Goal: Information Seeking & Learning: Learn about a topic

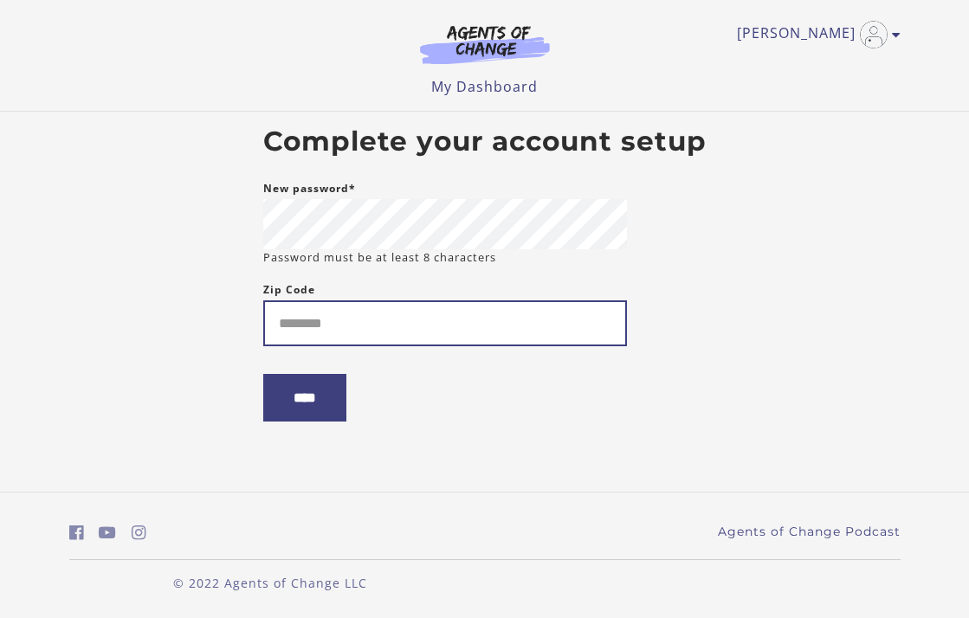
click at [359, 309] on input "Zip Code" at bounding box center [445, 324] width 364 height 46
type input "*****"
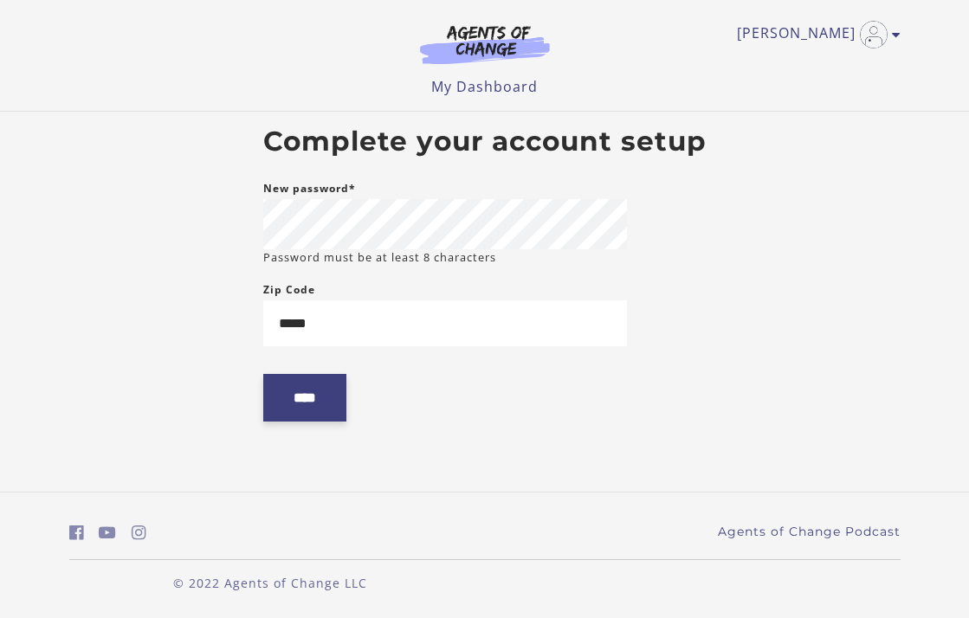
click at [268, 410] on input "****" at bounding box center [304, 398] width 83 height 48
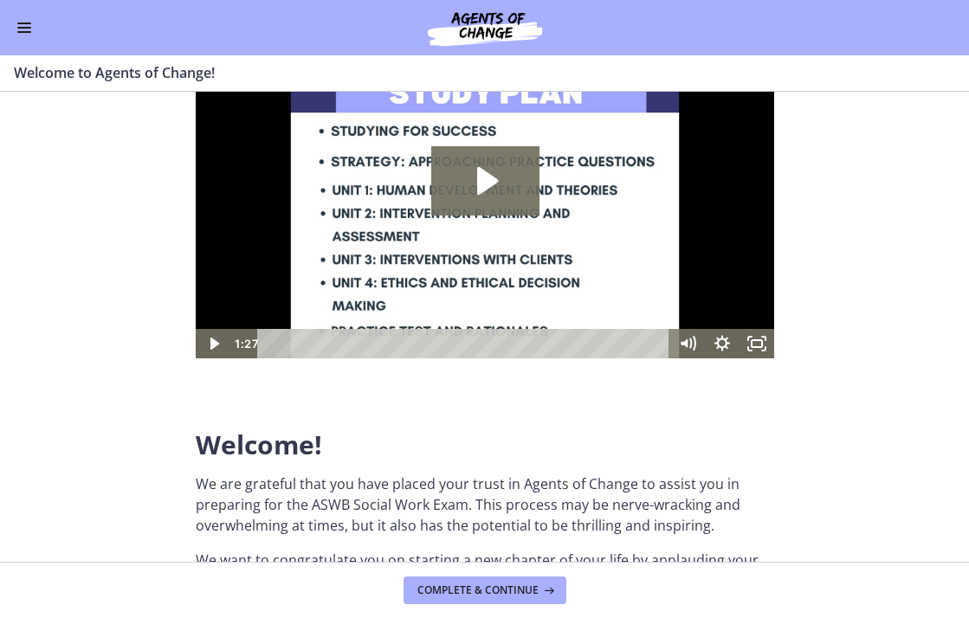
scroll to position [108, 0]
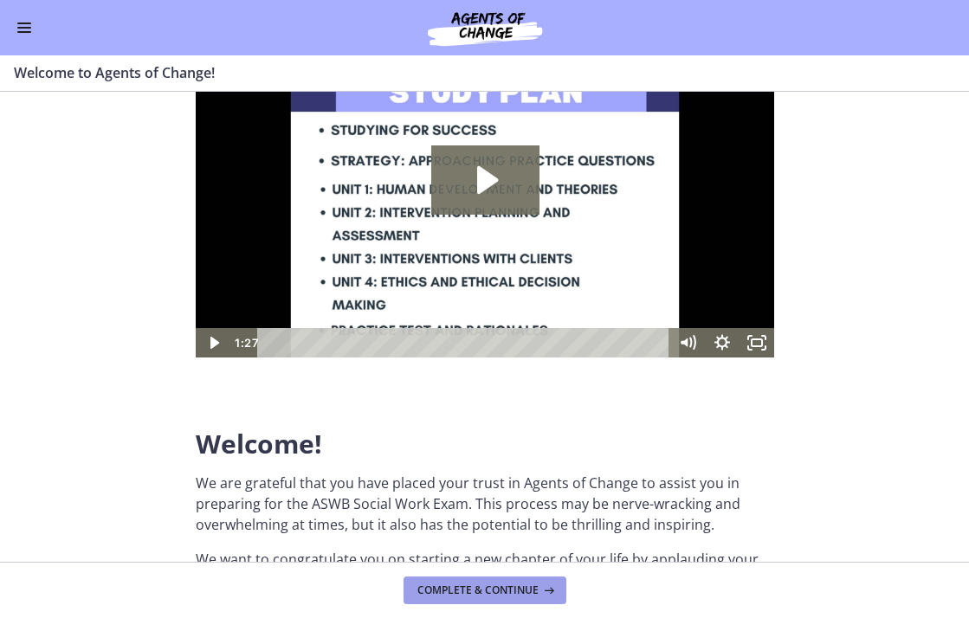
click at [492, 584] on span "Complete & continue" at bounding box center [477, 591] width 121 height 14
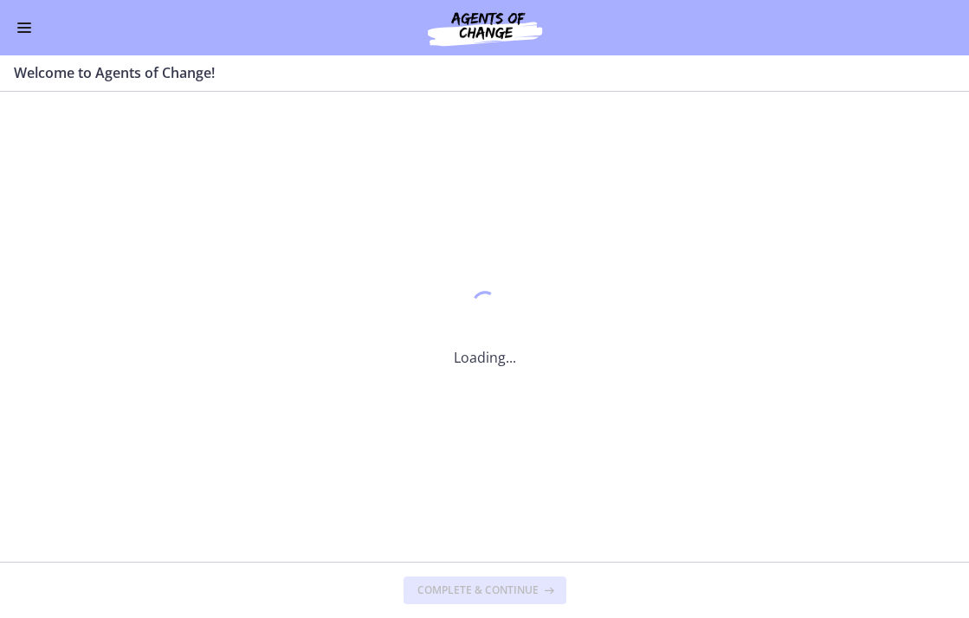
scroll to position [0, 0]
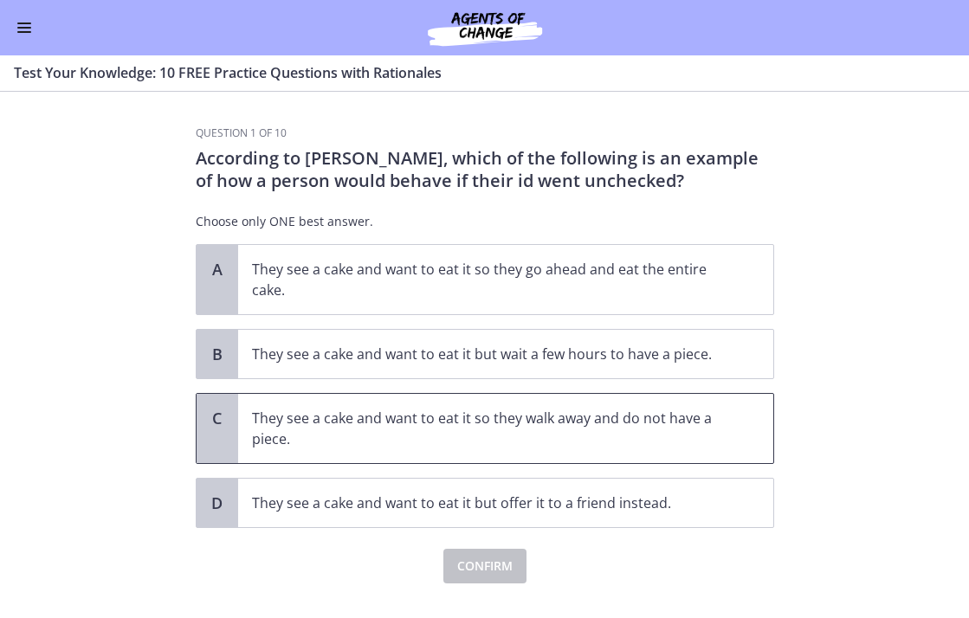
click at [310, 450] on span "They see a cake and want to eat it so they walk away and do not have a piece." at bounding box center [505, 428] width 535 height 69
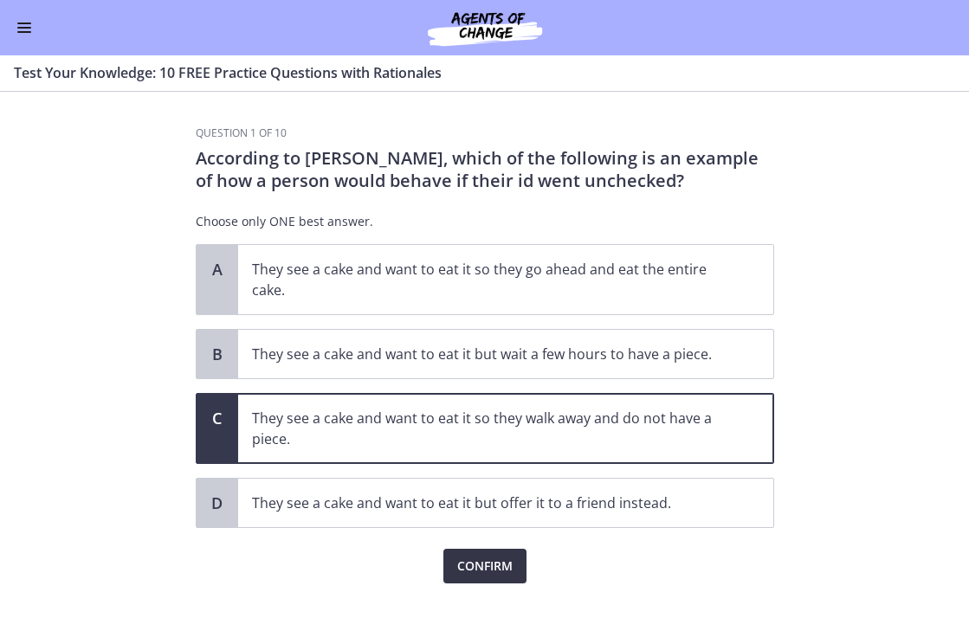
click at [468, 570] on span "Confirm" at bounding box center [484, 566] width 55 height 21
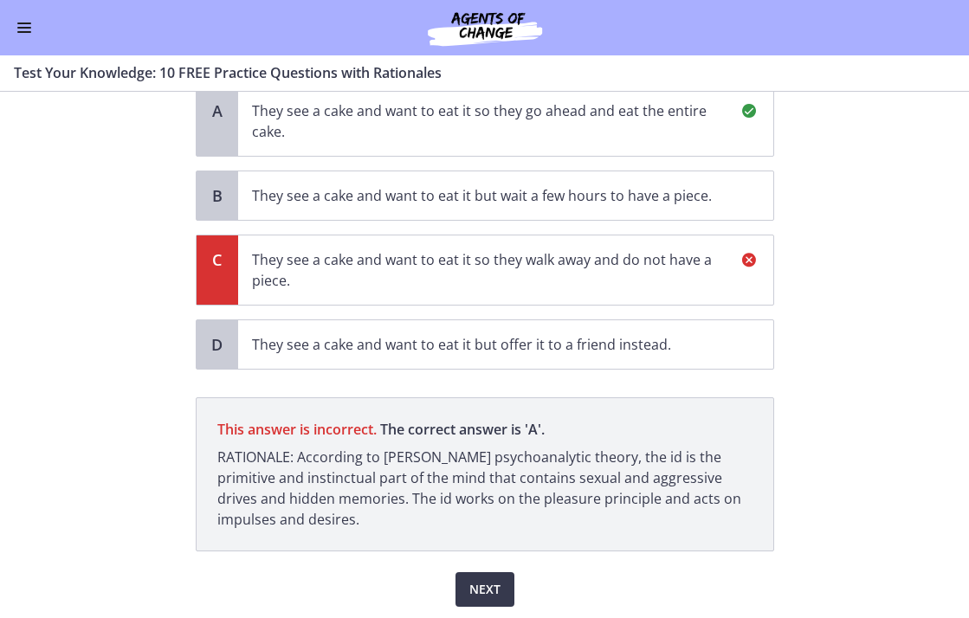
scroll to position [178, 0]
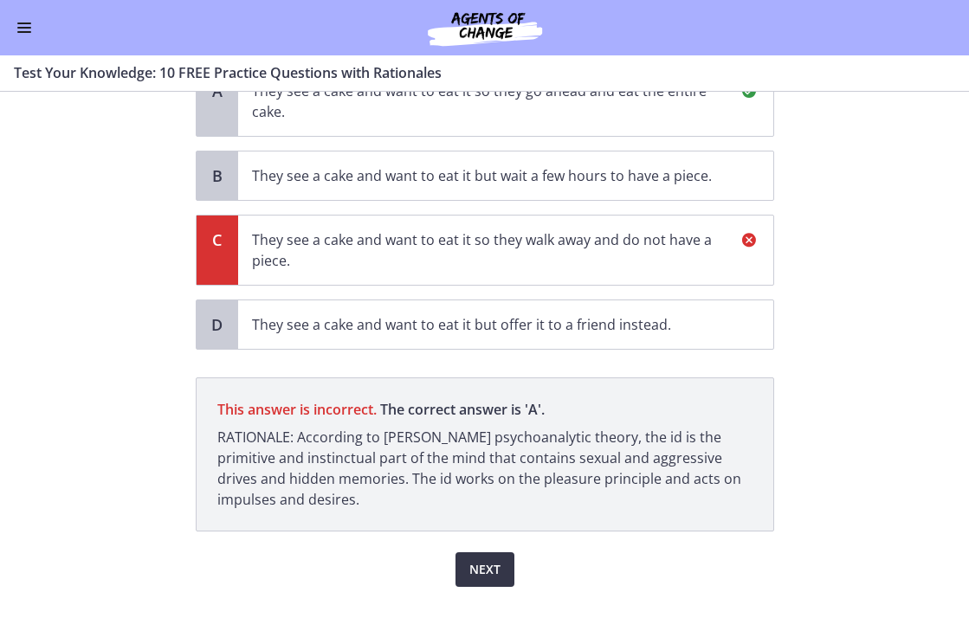
click at [469, 566] on span "Next" at bounding box center [484, 569] width 31 height 21
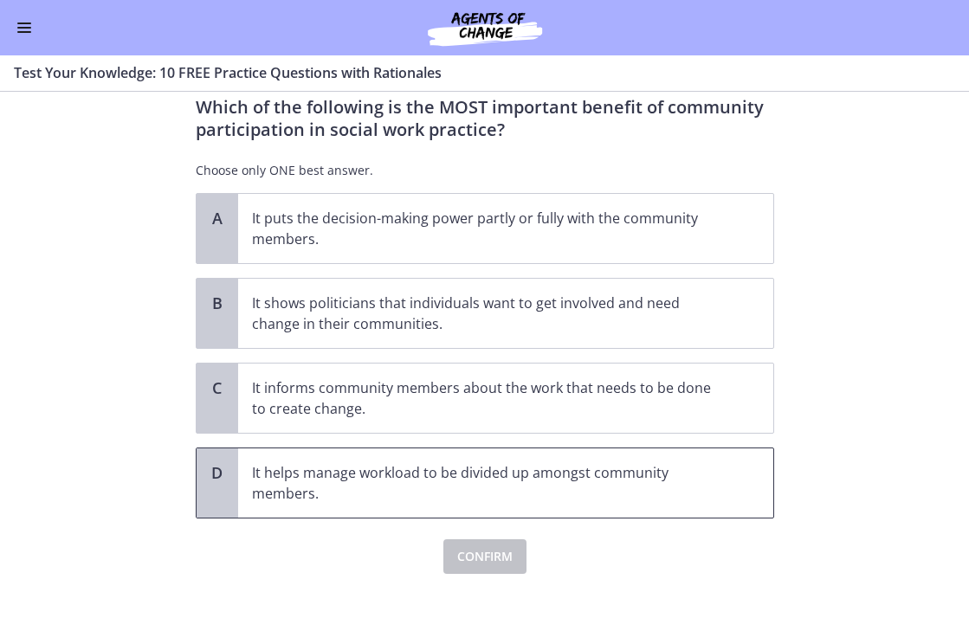
scroll to position [68, 0]
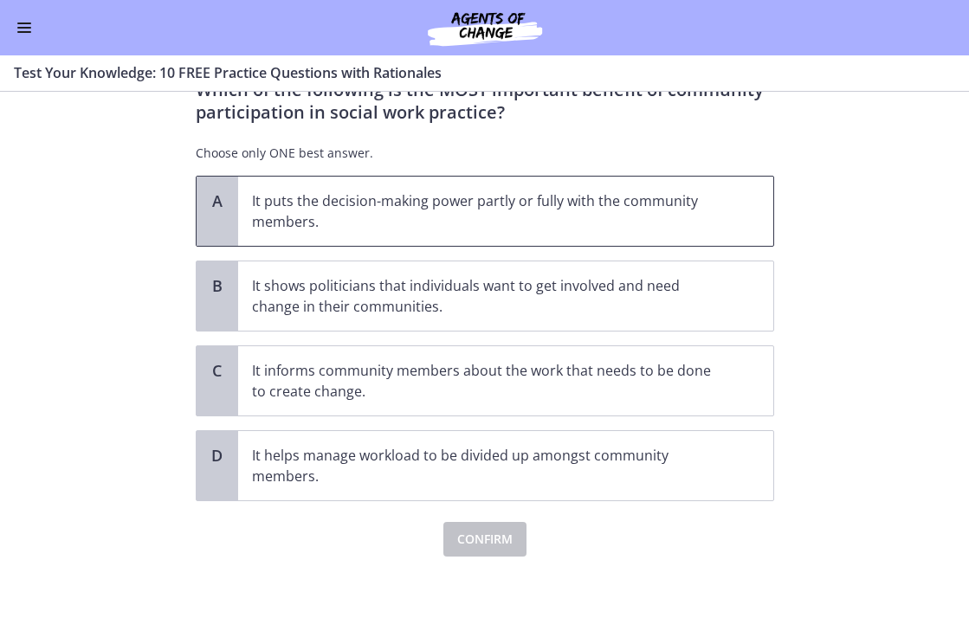
click at [319, 213] on p "It puts the decision-making power partly or fully with the community members." at bounding box center [488, 212] width 473 height 42
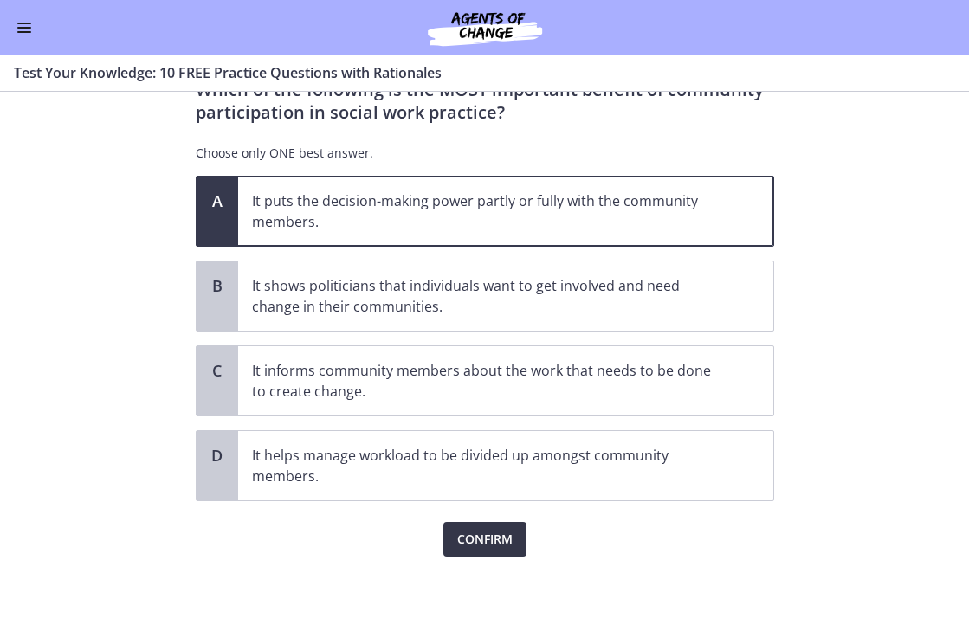
click at [489, 529] on span "Confirm" at bounding box center [484, 539] width 55 height 21
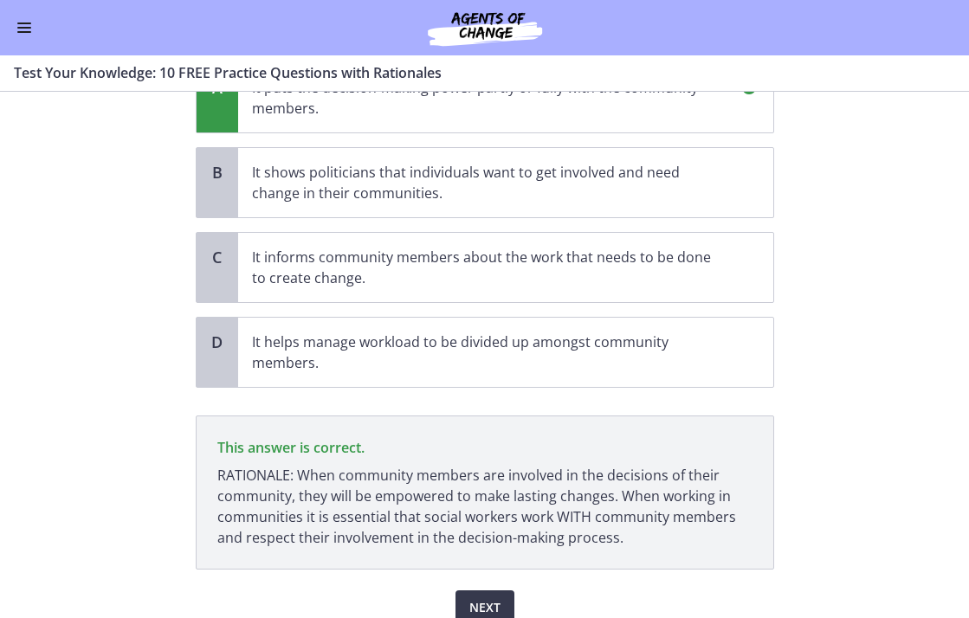
scroll to position [258, 0]
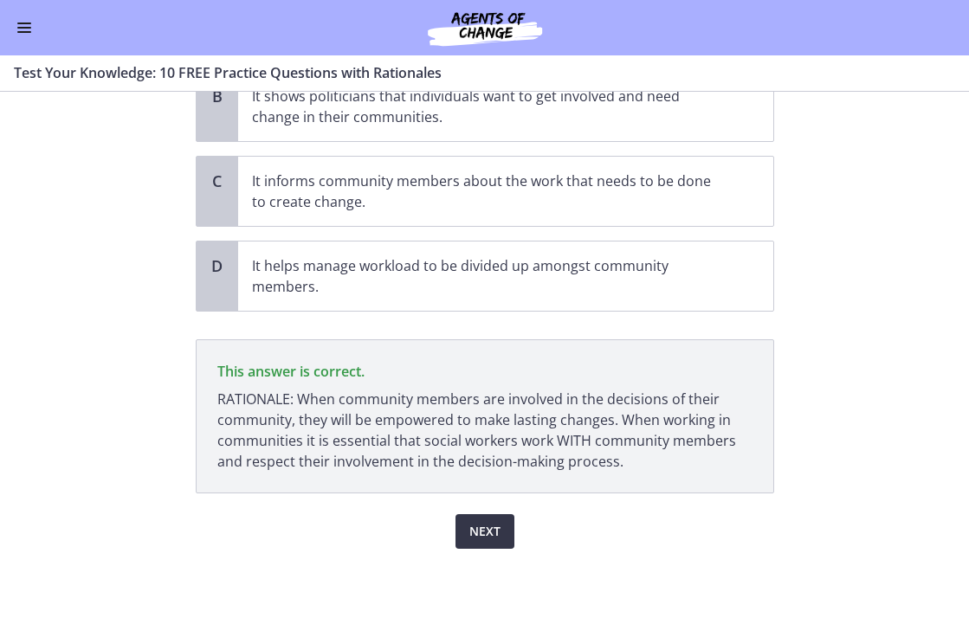
click at [476, 540] on span "Next" at bounding box center [484, 531] width 31 height 21
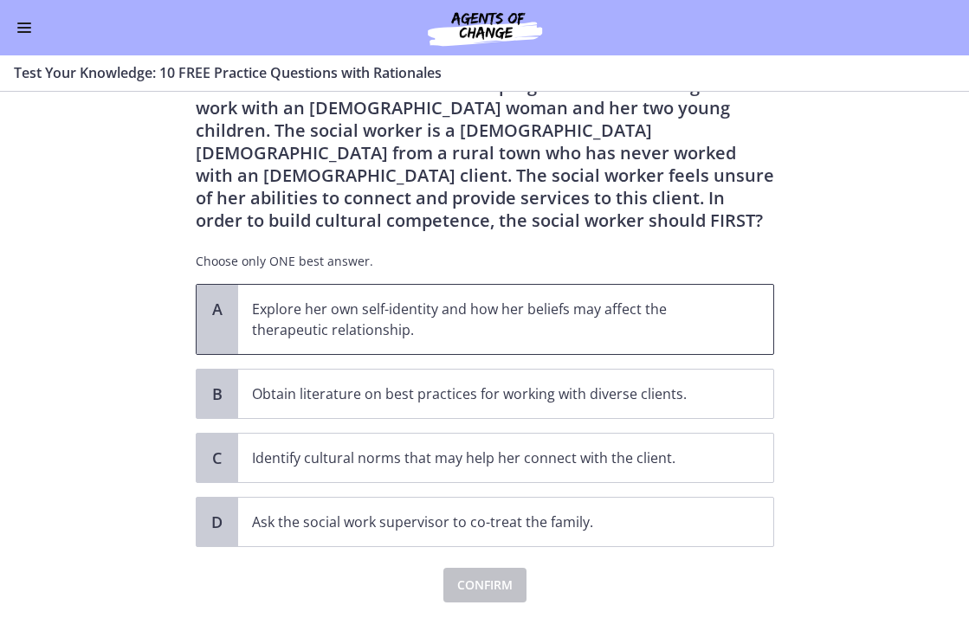
scroll to position [74, 0]
click at [340, 316] on p "Explore her own self-identity and how her beliefs may affect the therapeutic re…" at bounding box center [488, 319] width 473 height 42
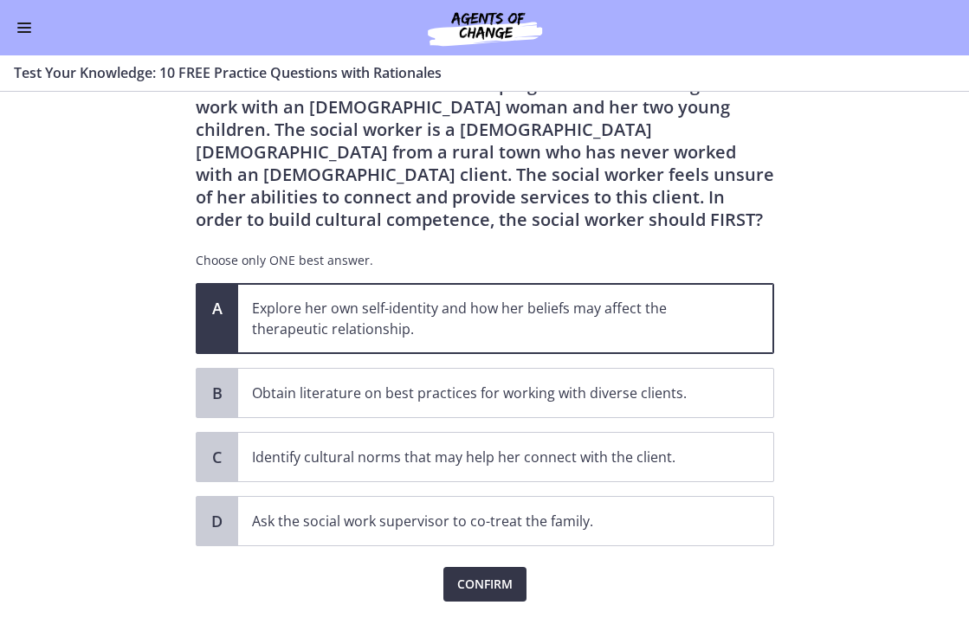
click at [457, 578] on span "Confirm" at bounding box center [484, 584] width 55 height 21
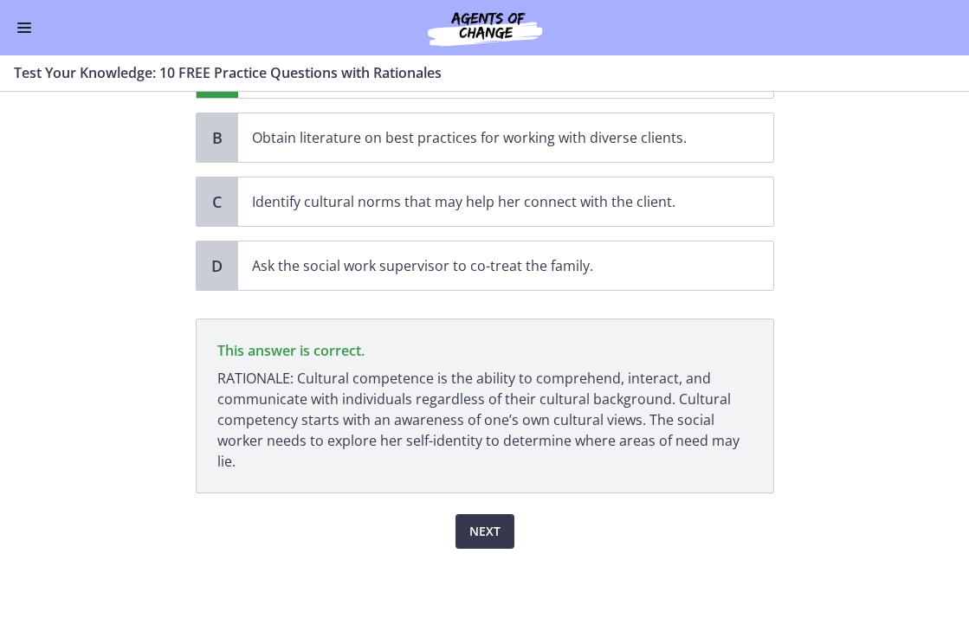
scroll to position [329, 0]
click at [456, 535] on button "Next" at bounding box center [485, 531] width 59 height 35
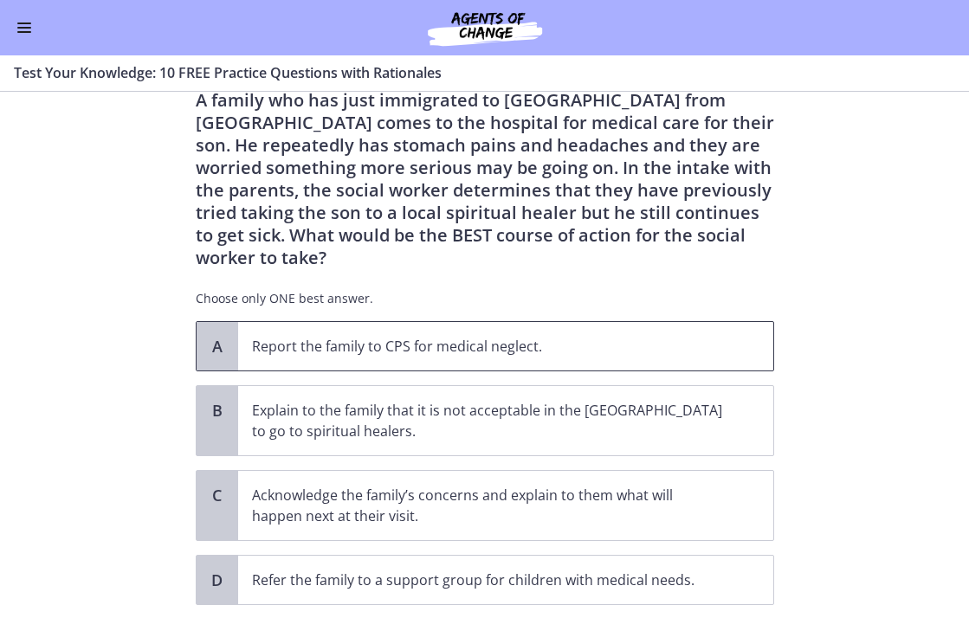
scroll to position [147, 0]
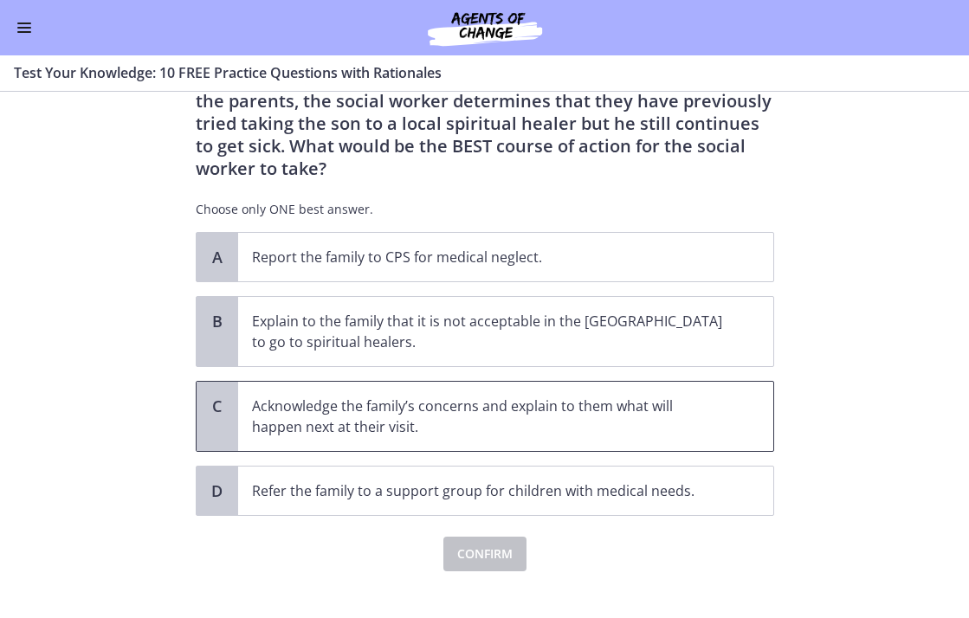
click at [355, 400] on p "Acknowledge the family’s concerns and explain to them what will happen next at …" at bounding box center [488, 417] width 473 height 42
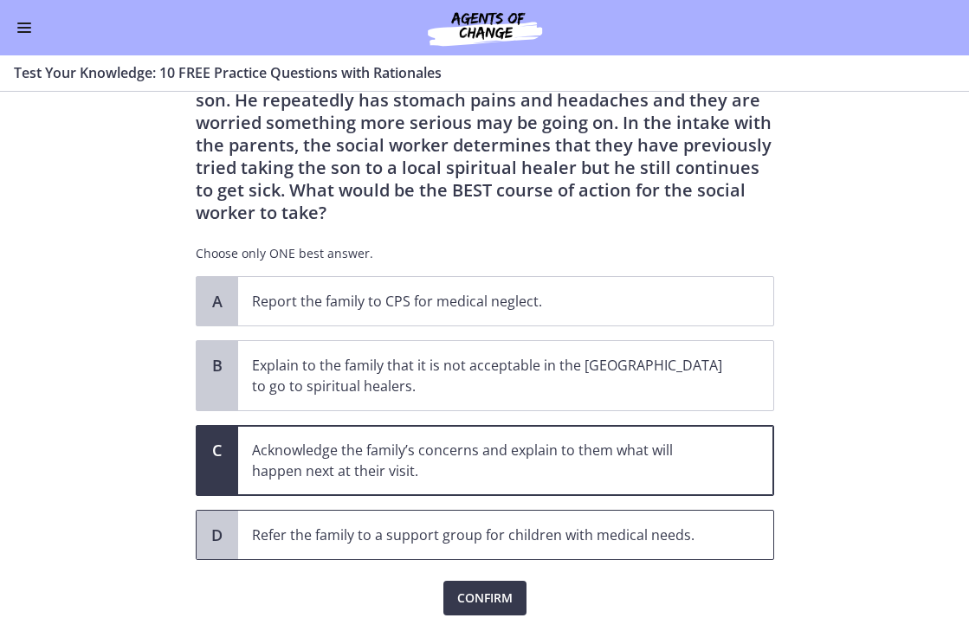
scroll to position [126, 0]
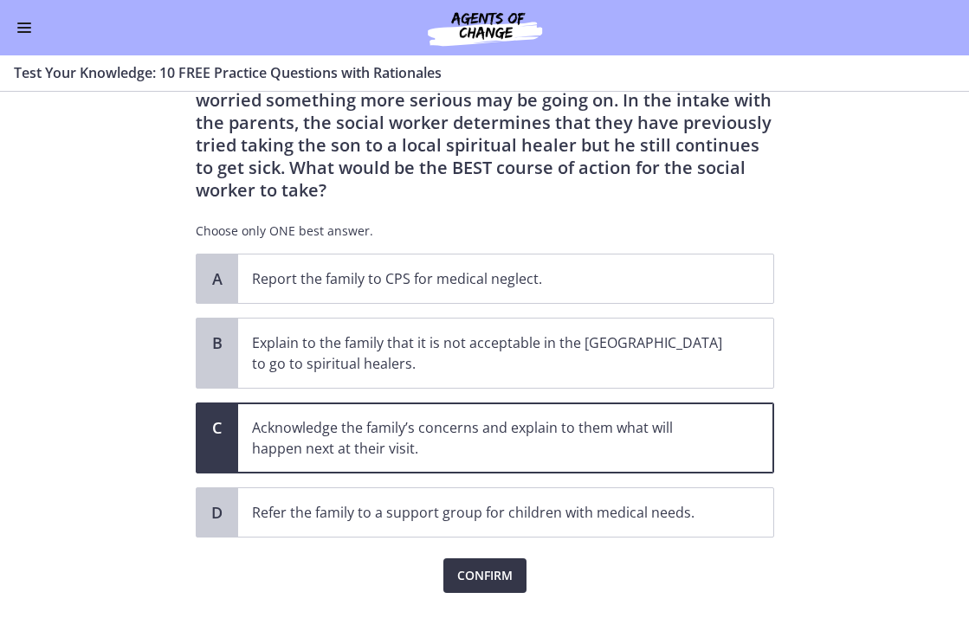
click at [506, 559] on button "Confirm" at bounding box center [484, 576] width 83 height 35
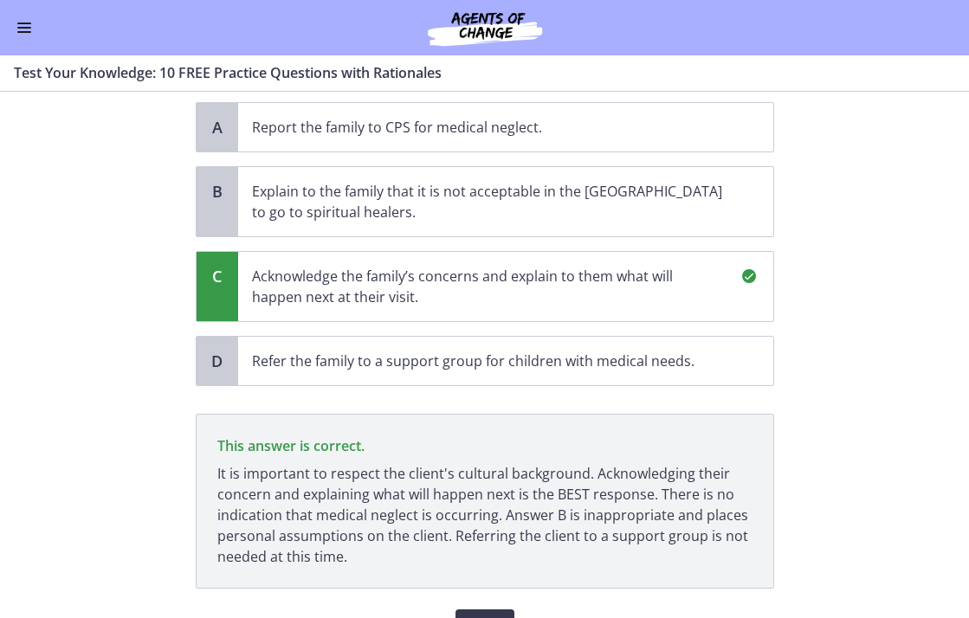
scroll to position [350, 0]
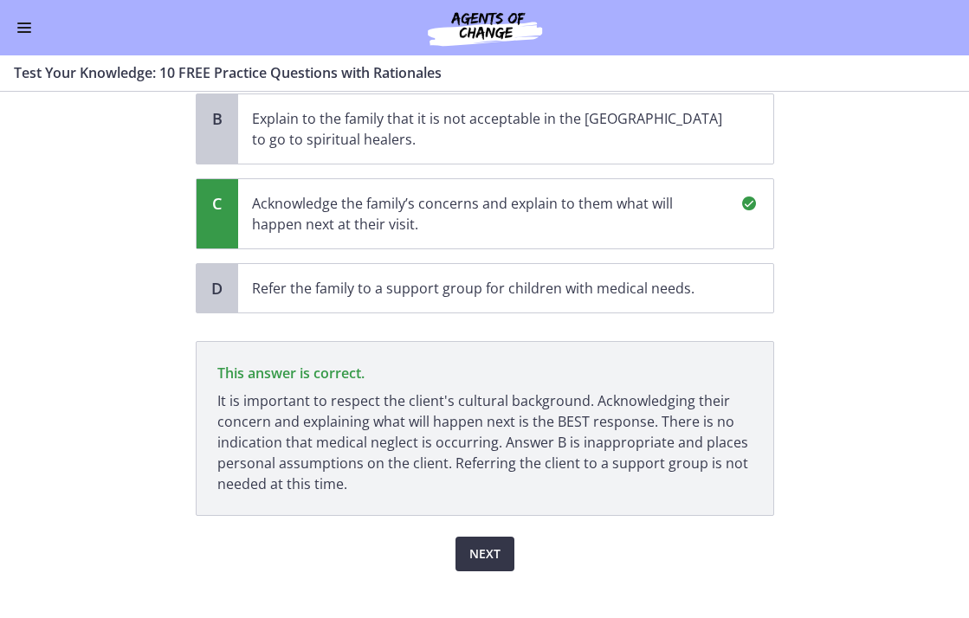
click at [469, 544] on span "Next" at bounding box center [484, 554] width 31 height 21
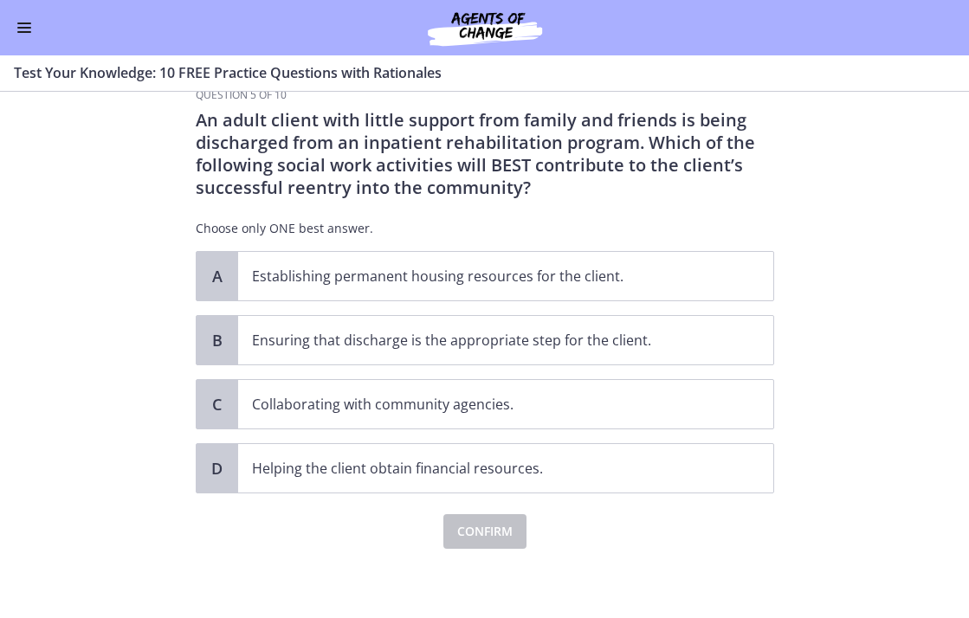
scroll to position [0, 0]
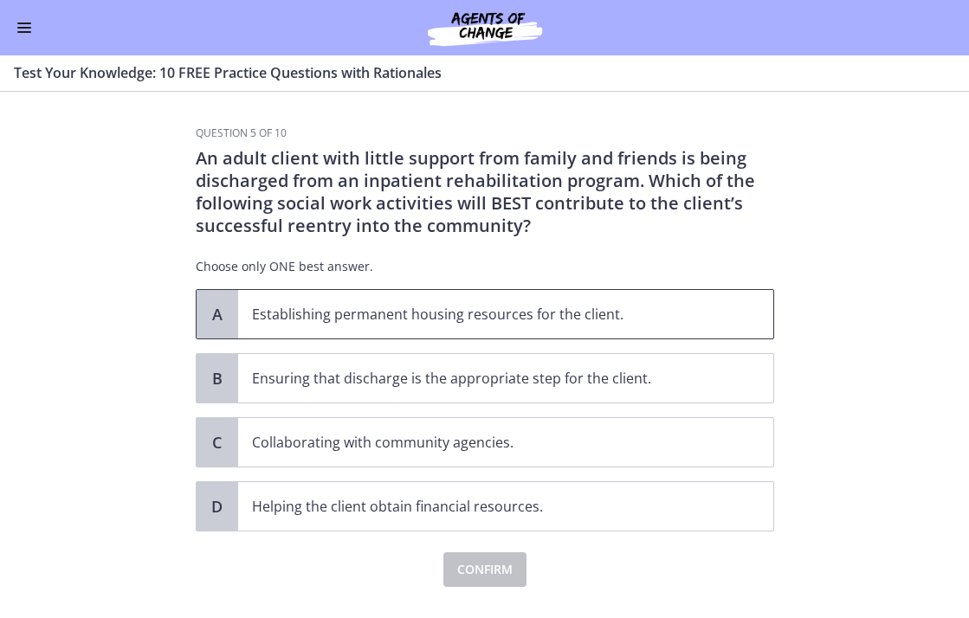
click at [303, 324] on p "Establishing permanent housing resources for the client." at bounding box center [488, 314] width 473 height 21
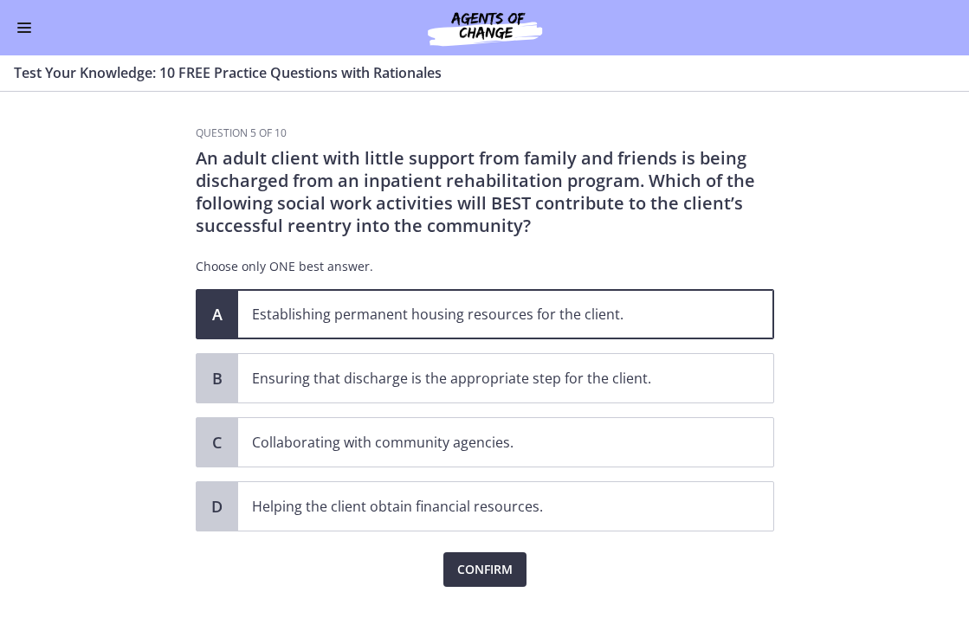
click at [481, 579] on span "Confirm" at bounding box center [484, 569] width 55 height 21
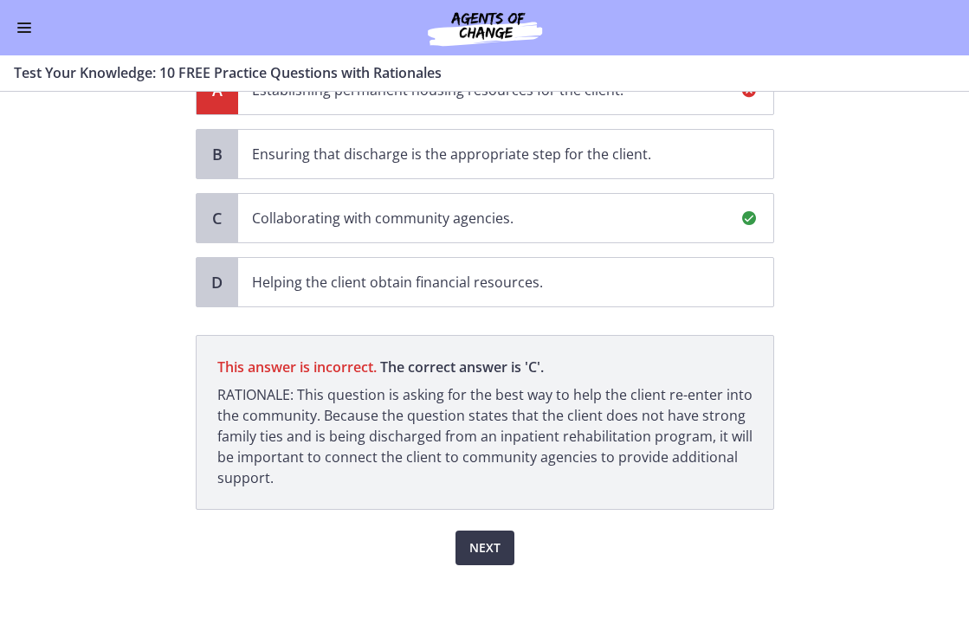
scroll to position [210, 0]
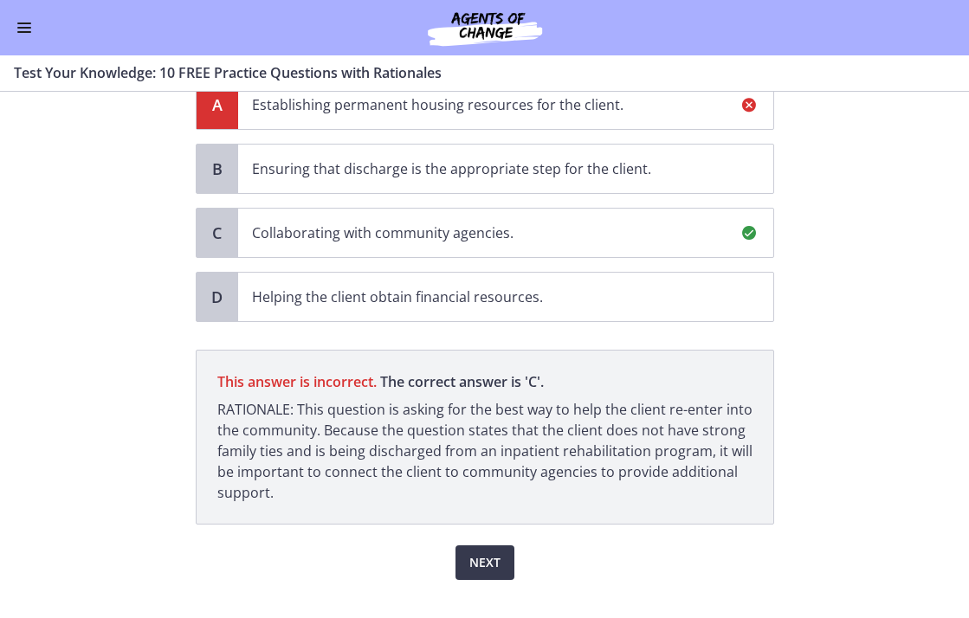
click at [319, 225] on p "Collaborating with community agencies." at bounding box center [488, 233] width 473 height 21
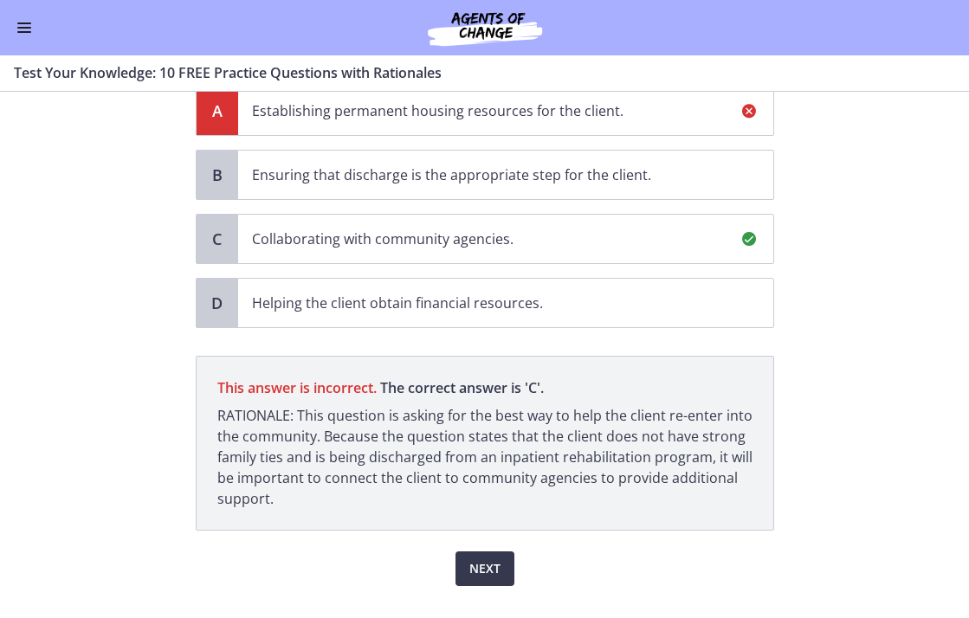
scroll to position [219, 0]
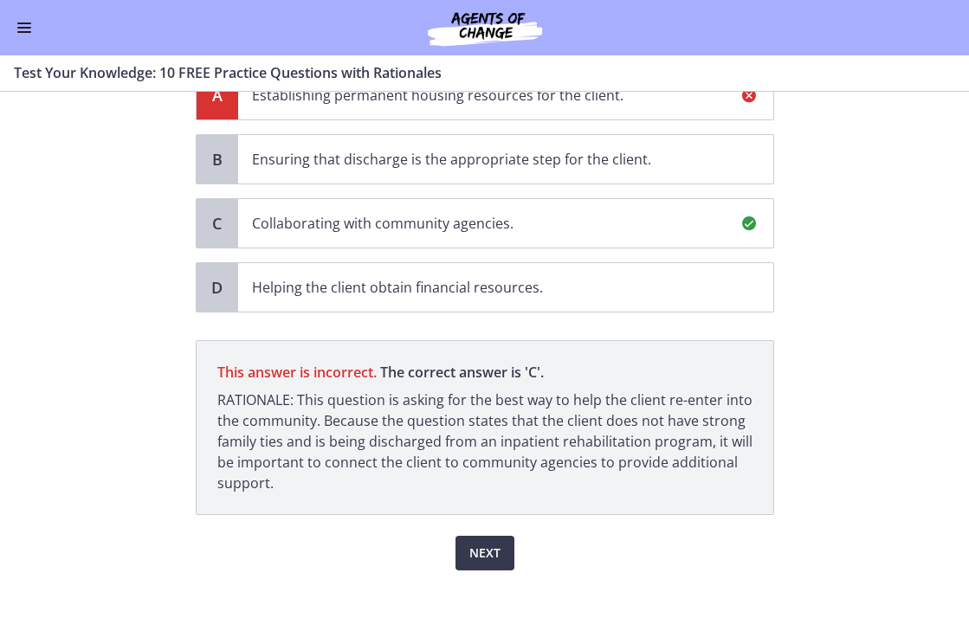
click at [431, 477] on p "RATIONALE: This question is asking for the best way to help the client re-enter…" at bounding box center [484, 442] width 535 height 104
click at [533, 488] on p "RATIONALE: This question is asking for the best way to help the client re-enter…" at bounding box center [484, 442] width 535 height 104
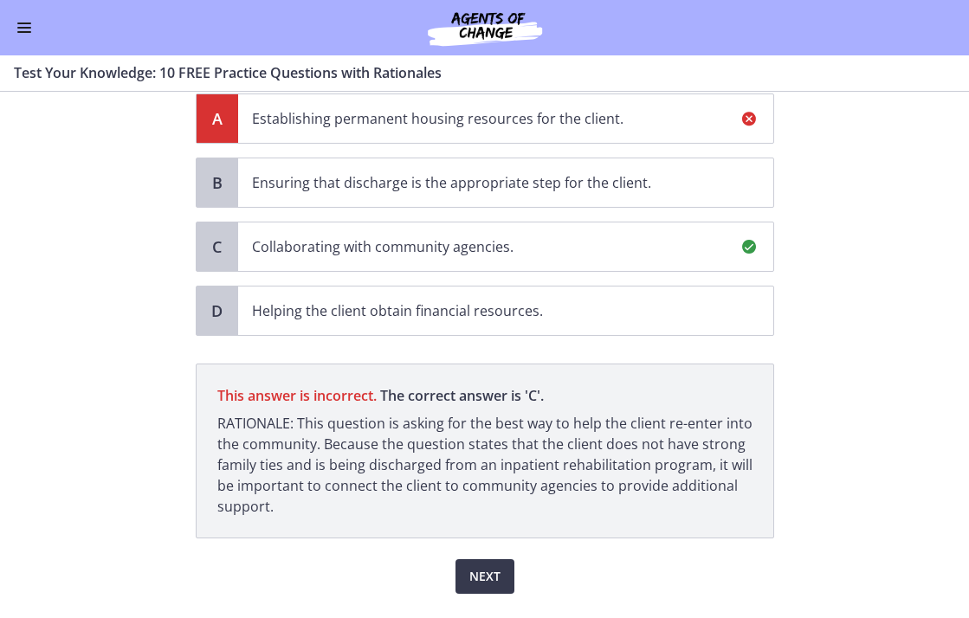
scroll to position [241, 0]
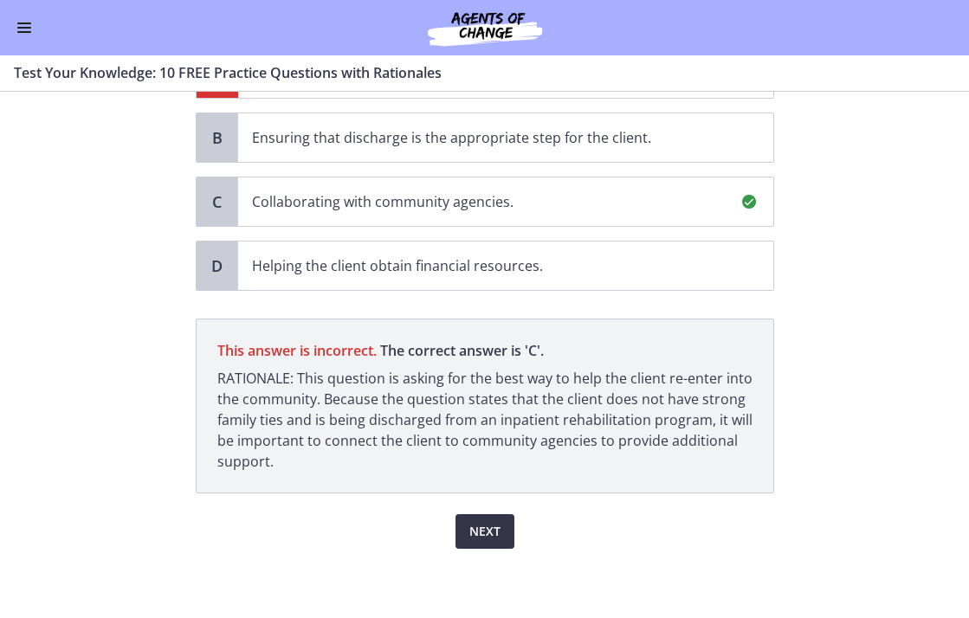
click at [470, 540] on span "Next" at bounding box center [484, 531] width 31 height 21
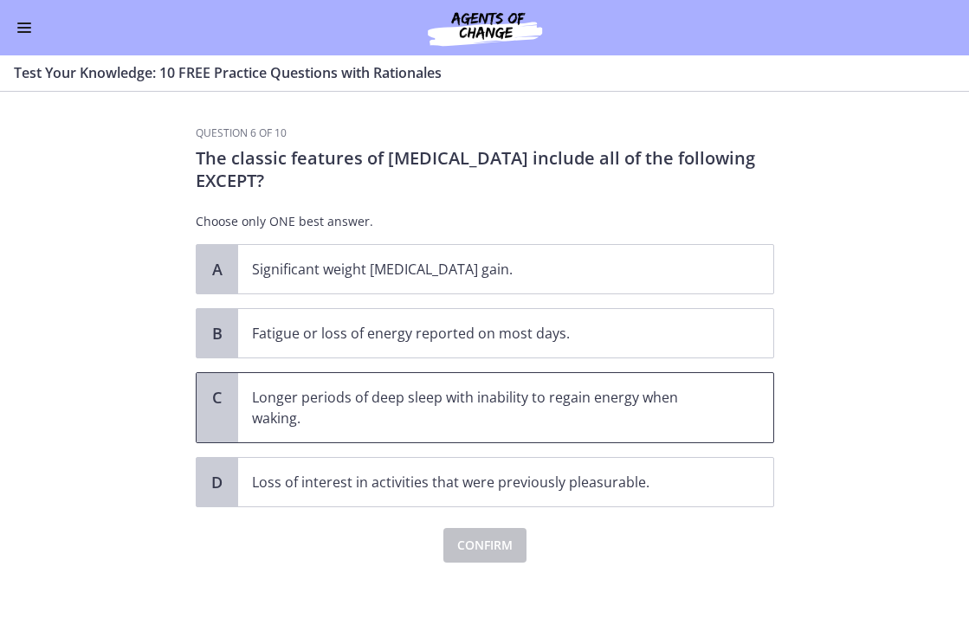
scroll to position [14, 0]
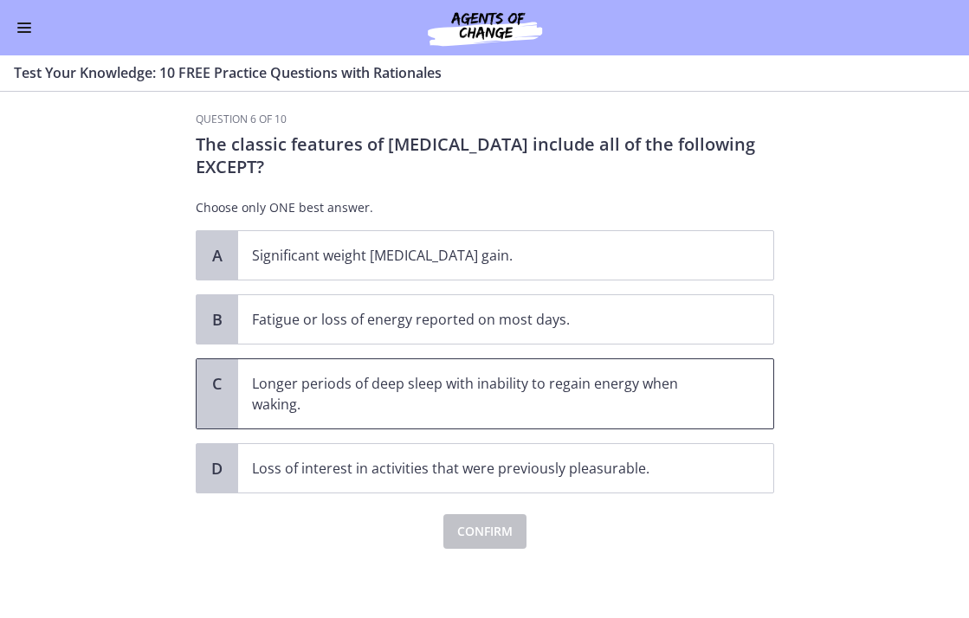
click at [360, 404] on p "Longer periods of deep sleep with inability to regain energy when waking." at bounding box center [488, 394] width 473 height 42
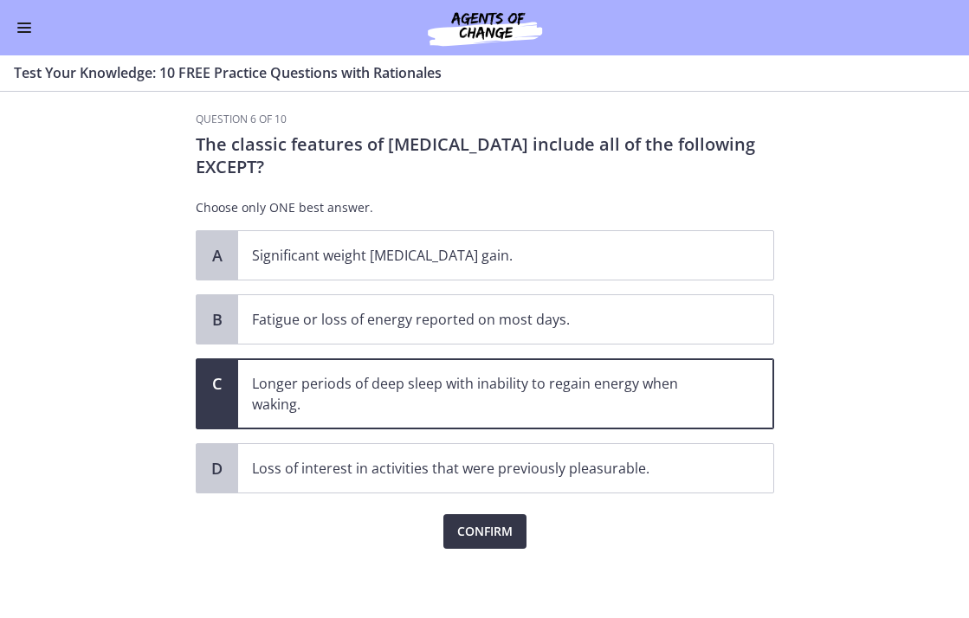
click at [464, 540] on span "Confirm" at bounding box center [484, 531] width 55 height 21
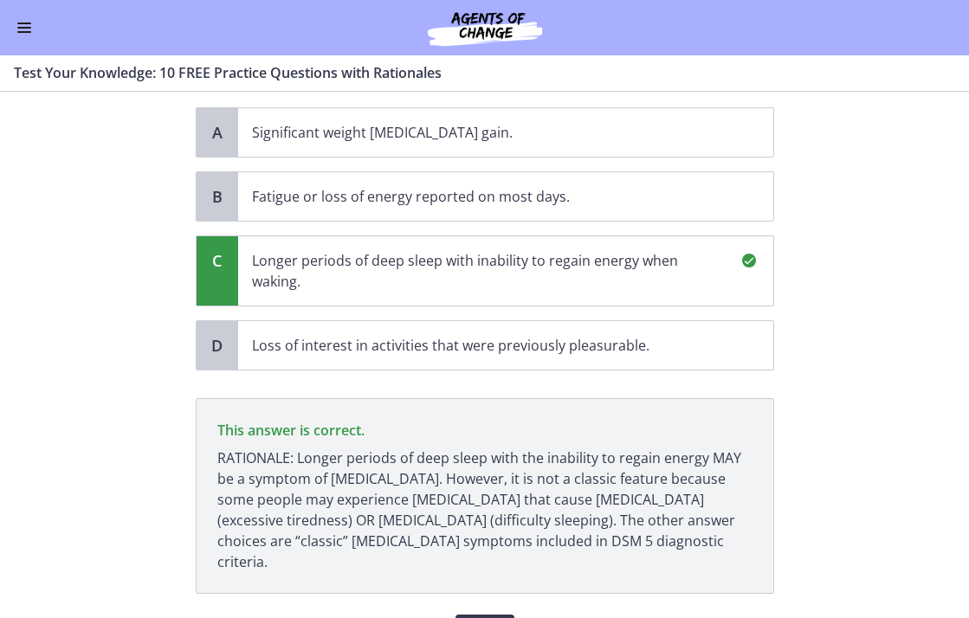
scroll to position [217, 0]
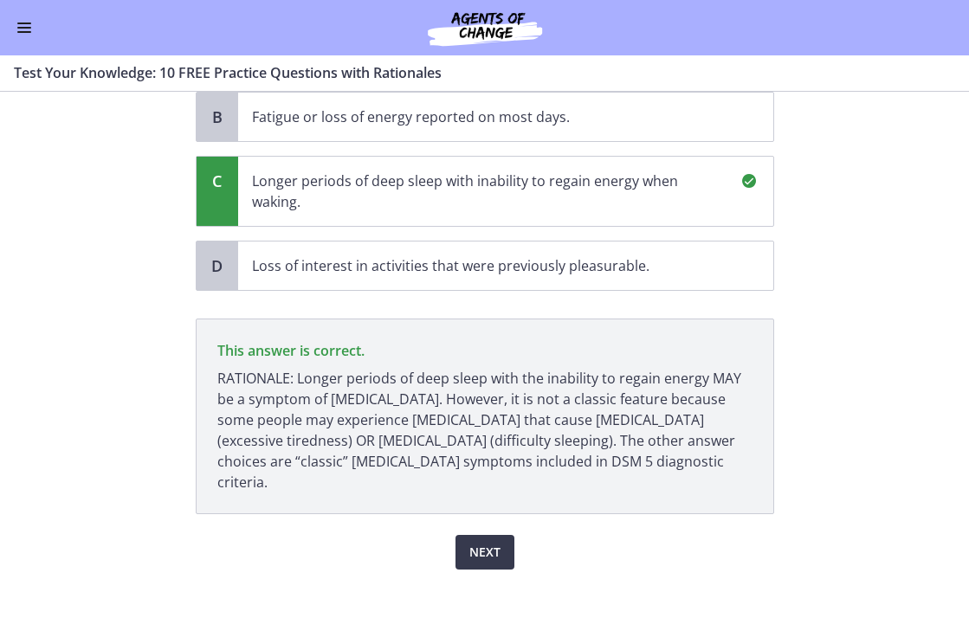
click at [309, 448] on p "RATIONALE: Longer periods of deep sleep with the inability to regain energy MAY…" at bounding box center [484, 430] width 535 height 125
click at [469, 542] on span "Next" at bounding box center [484, 552] width 31 height 21
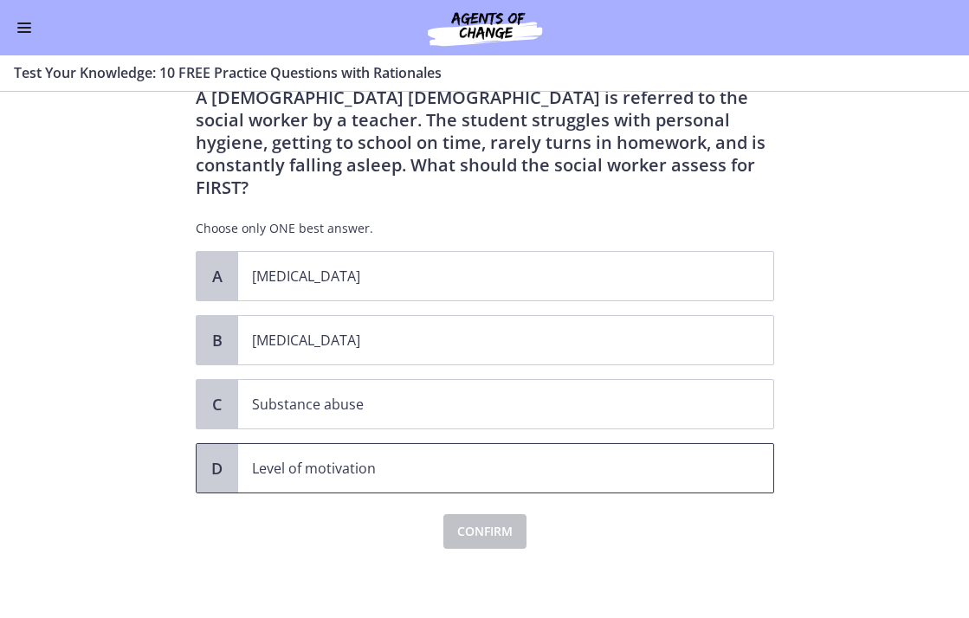
scroll to position [0, 0]
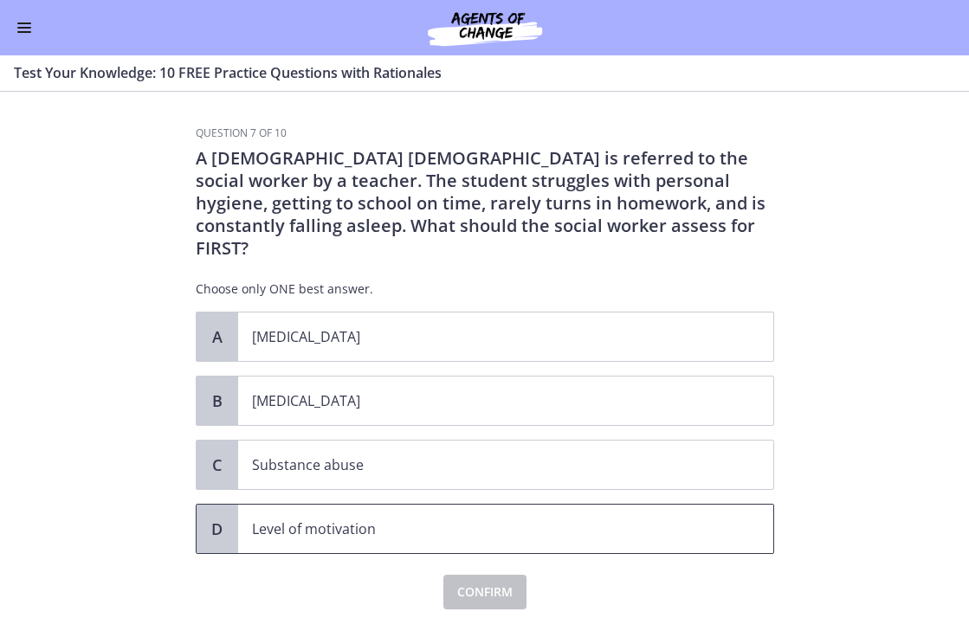
click at [238, 514] on span "Level of motivation" at bounding box center [505, 529] width 535 height 48
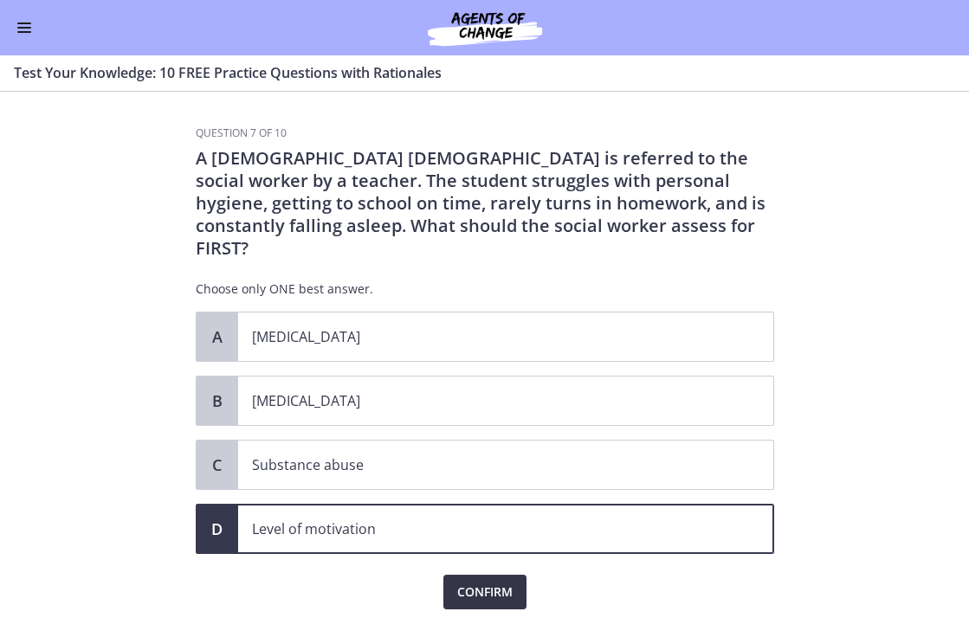
click at [477, 582] on span "Confirm" at bounding box center [484, 592] width 55 height 21
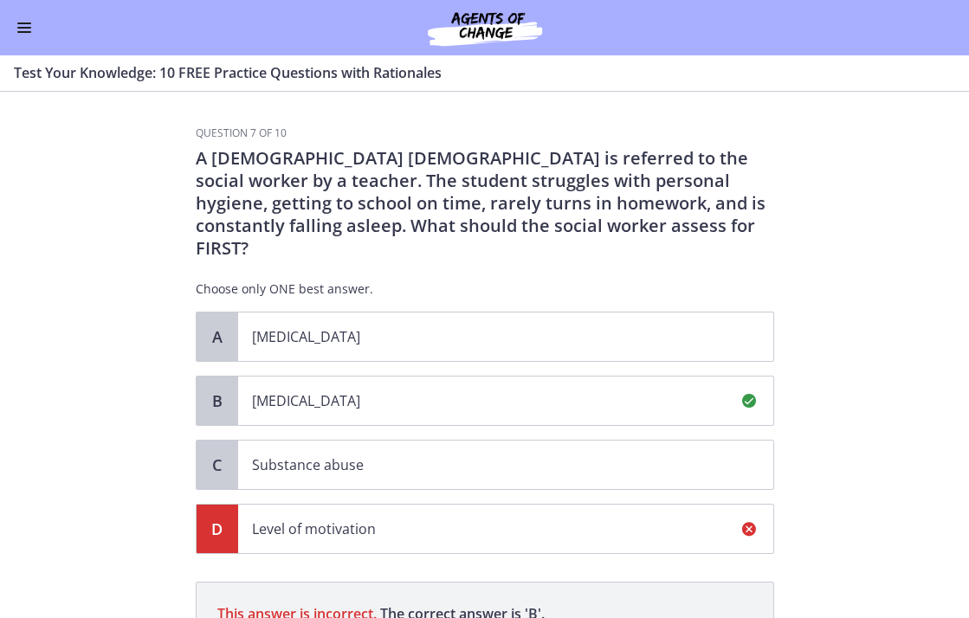
click at [320, 391] on p "Child neglect" at bounding box center [488, 401] width 473 height 21
click at [354, 391] on p "Child neglect" at bounding box center [488, 401] width 473 height 21
click at [434, 193] on p "A 13-year-old male is referred to the social worker by a teacher. The student s…" at bounding box center [485, 203] width 578 height 113
click at [351, 476] on div "A Child abuse B Child neglect C Substance abuse D Level of motivation" at bounding box center [485, 433] width 578 height 242
click at [319, 341] on div "A Child abuse B Child neglect C Substance abuse D Level of motivation" at bounding box center [485, 433] width 578 height 242
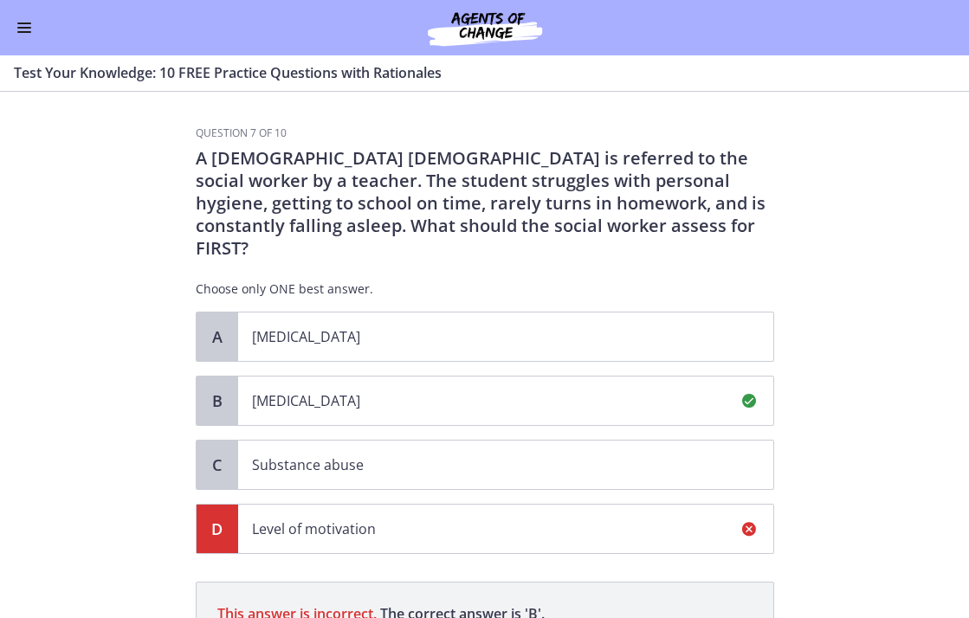
click at [330, 391] on p "Child neglect" at bounding box center [488, 401] width 473 height 21
click at [311, 326] on p "Child abuse" at bounding box center [488, 336] width 473 height 21
click at [311, 346] on div "A Child abuse B Child neglect C Substance abuse D Level of motivation" at bounding box center [485, 433] width 578 height 242
click at [313, 391] on p "Child neglect" at bounding box center [488, 401] width 473 height 21
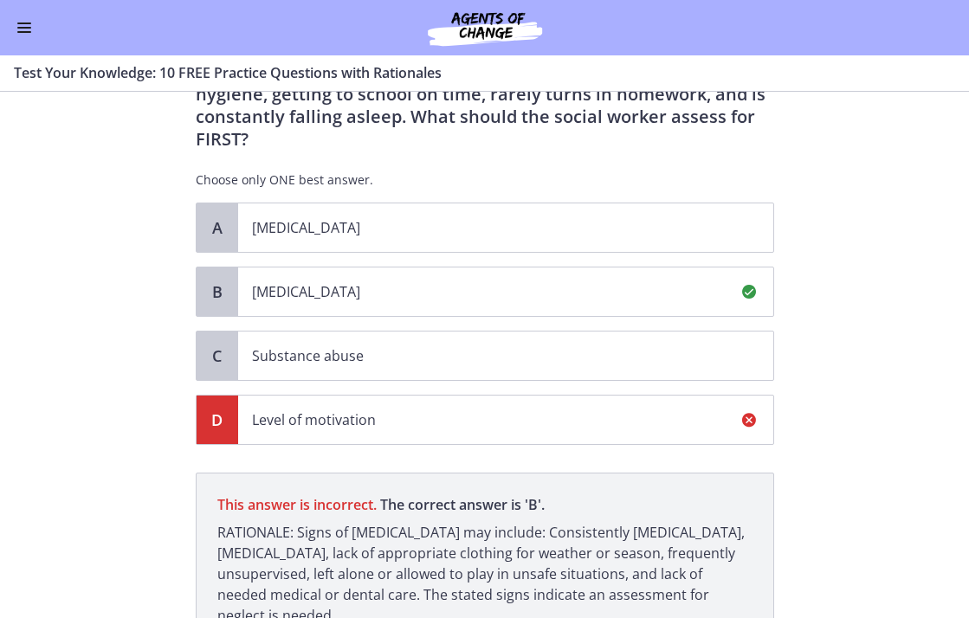
scroll to position [241, 0]
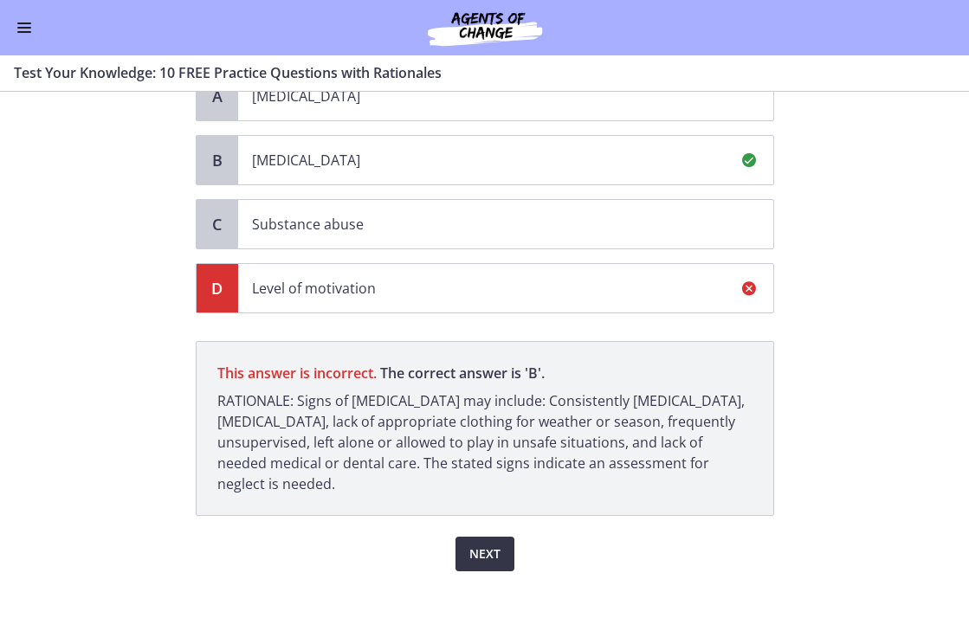
click at [456, 539] on button "Next" at bounding box center [485, 554] width 59 height 35
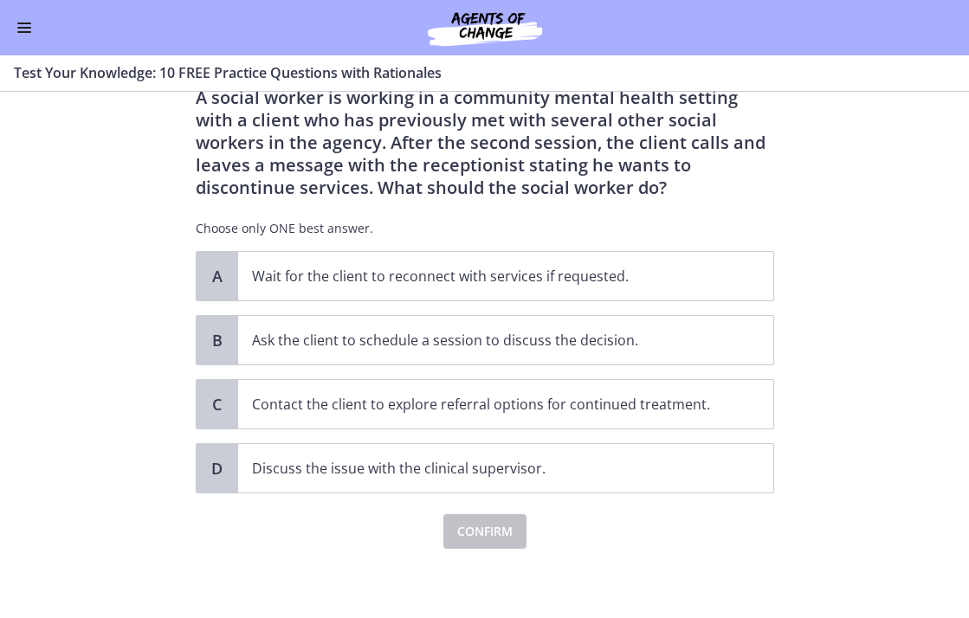
scroll to position [0, 0]
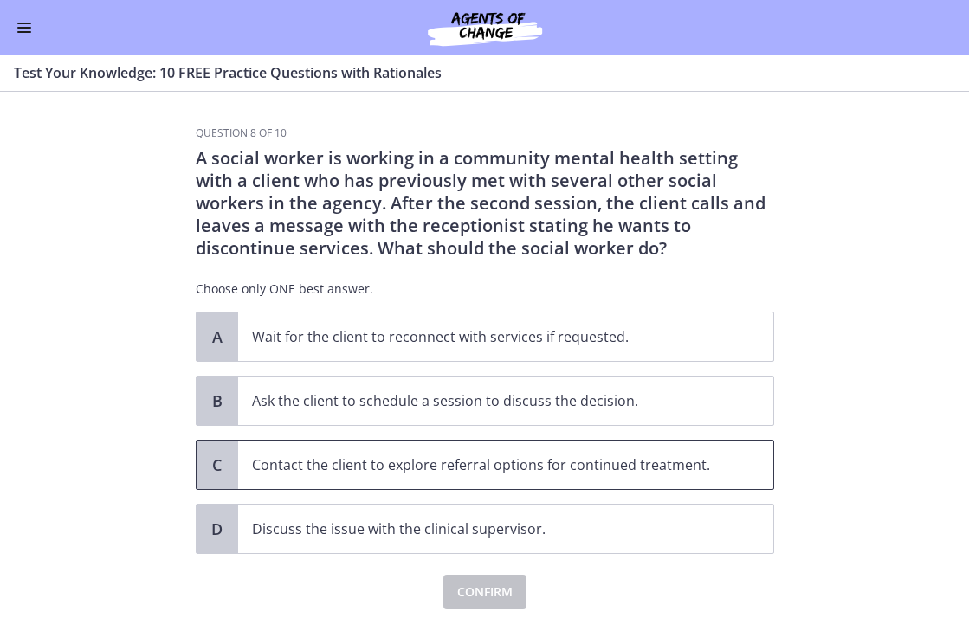
click at [307, 464] on p "Contact the client to explore referral options for continued treatment." at bounding box center [488, 465] width 473 height 21
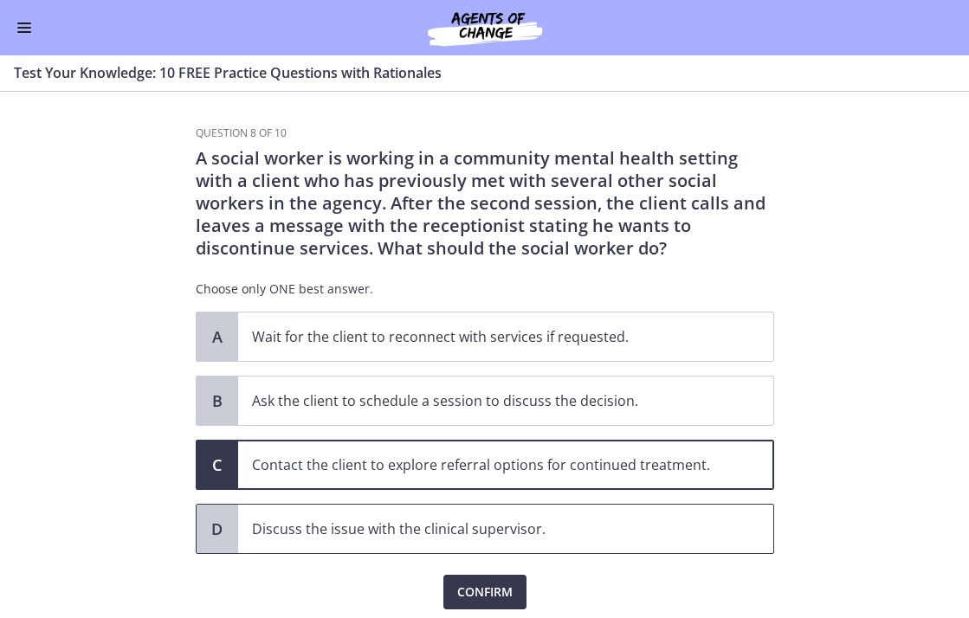
click at [387, 545] on span "Discuss the issue with the clinical supervisor." at bounding box center [505, 529] width 535 height 48
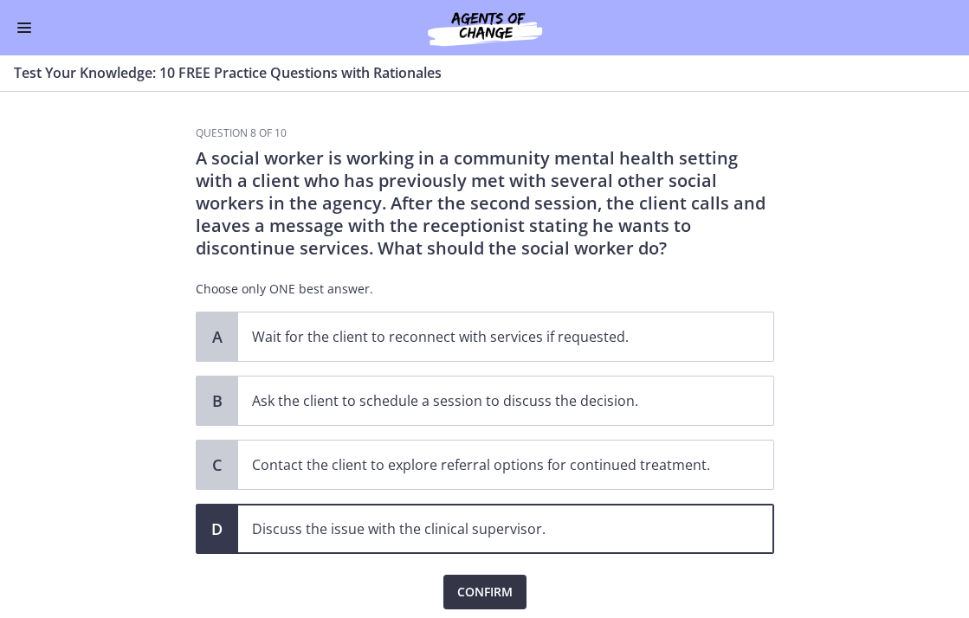
click at [472, 596] on span "Confirm" at bounding box center [484, 592] width 55 height 21
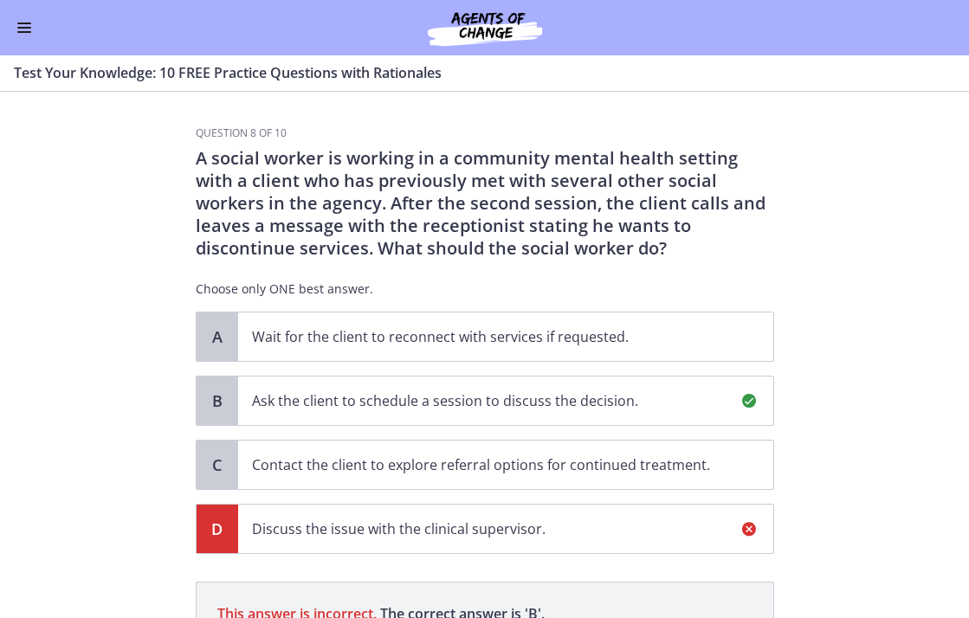
click at [339, 404] on p "Ask the client to schedule a session to discuss the decision." at bounding box center [488, 401] width 473 height 21
click at [496, 406] on p "Ask the client to schedule a session to discuss the decision." at bounding box center [488, 401] width 473 height 21
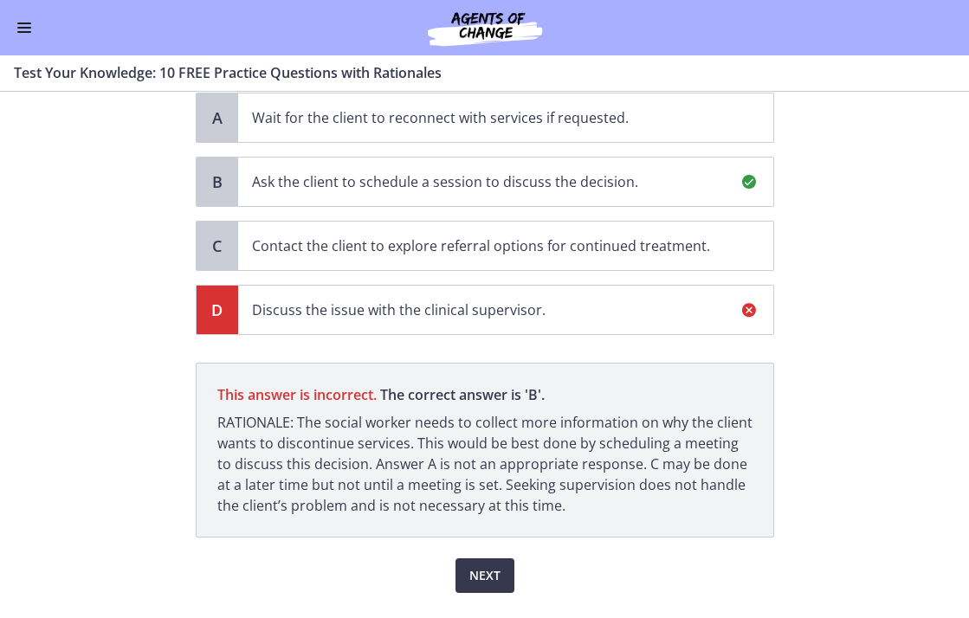
scroll to position [215, 0]
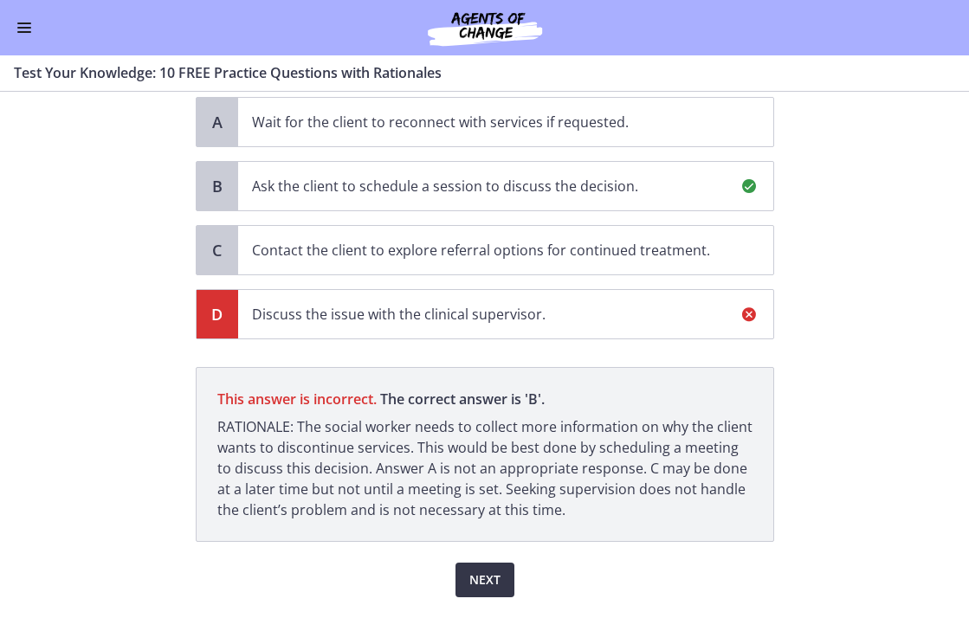
click at [489, 574] on span "Next" at bounding box center [484, 580] width 31 height 21
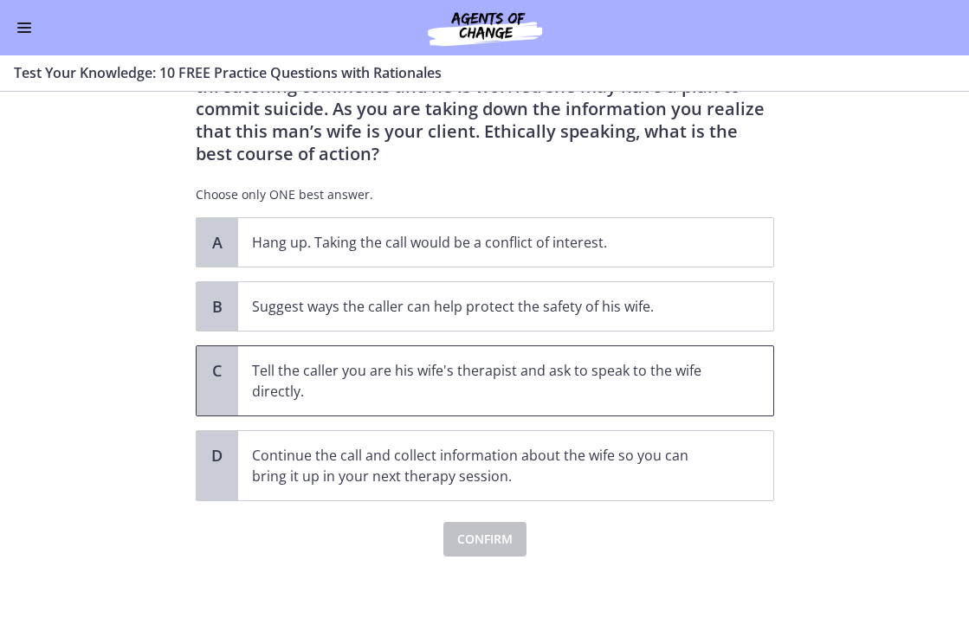
scroll to position [125, 0]
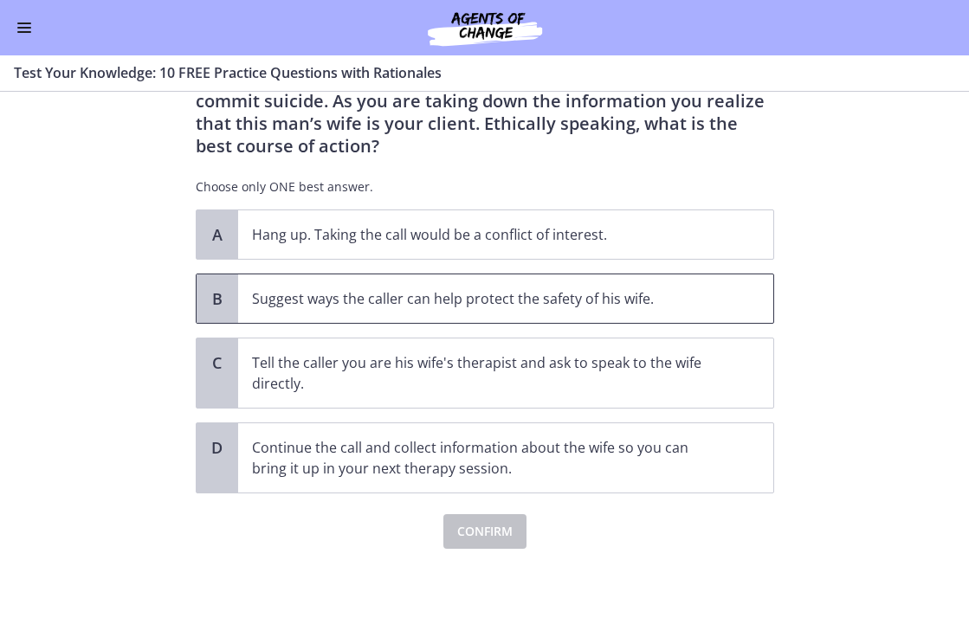
click at [294, 309] on span "Suggest ways the caller can help protect the safety of his wife." at bounding box center [505, 299] width 535 height 48
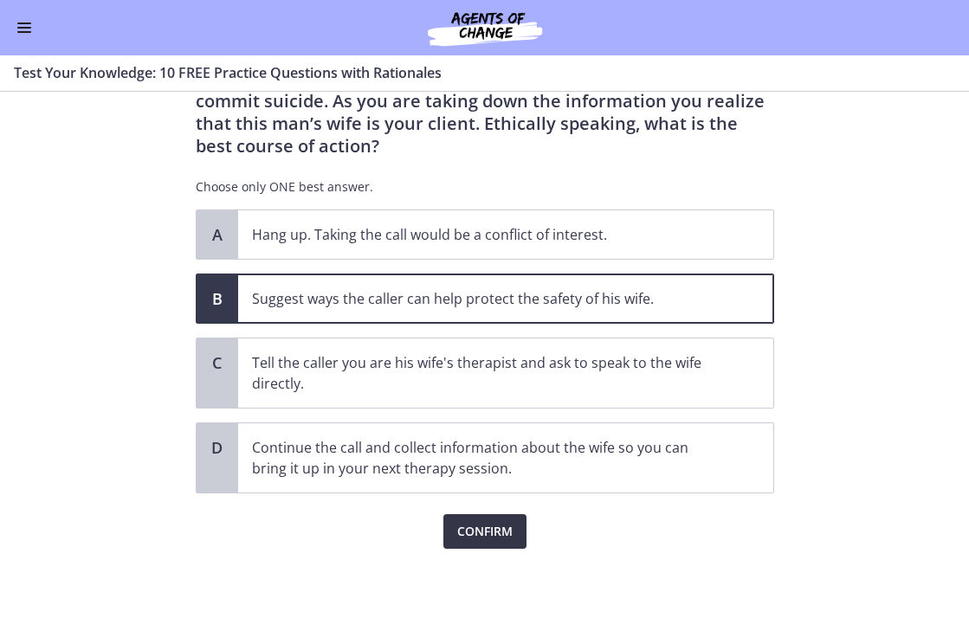
click at [474, 532] on span "Confirm" at bounding box center [484, 531] width 55 height 21
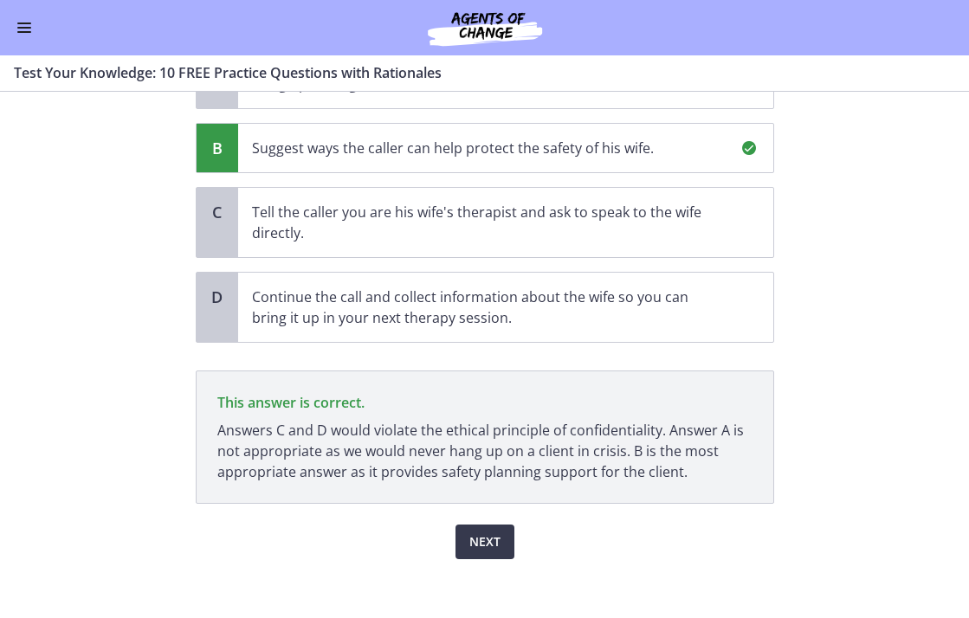
scroll to position [262, 0]
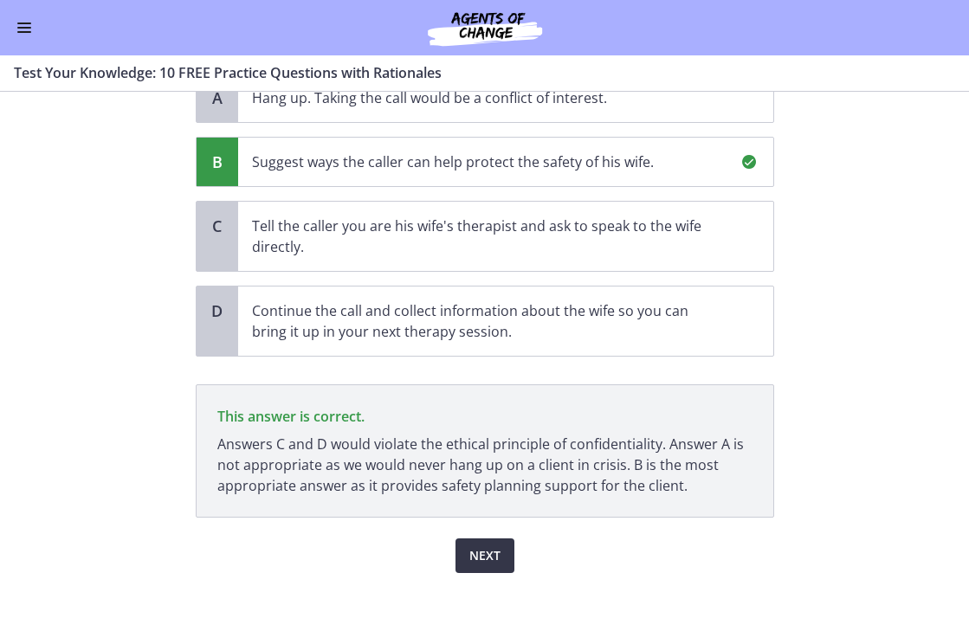
click at [456, 558] on button "Next" at bounding box center [485, 556] width 59 height 35
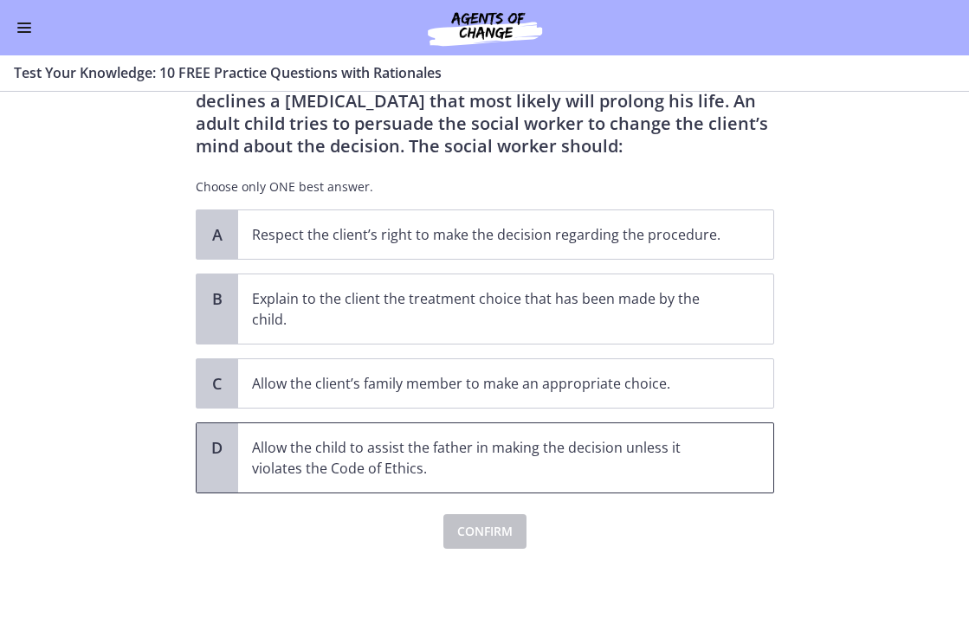
scroll to position [0, 0]
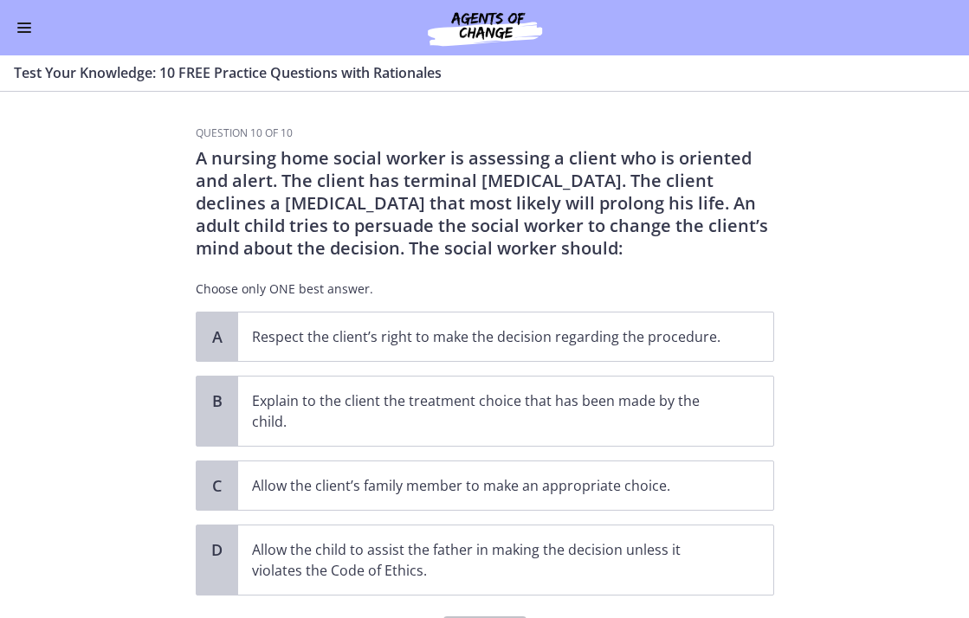
click at [304, 272] on div "A nursing home social worker is assessing a client who is oriented and alert. T…" at bounding box center [485, 229] width 578 height 165
click at [268, 341] on p "Respect the client’s right to make the decision regarding the procedure." at bounding box center [488, 336] width 473 height 21
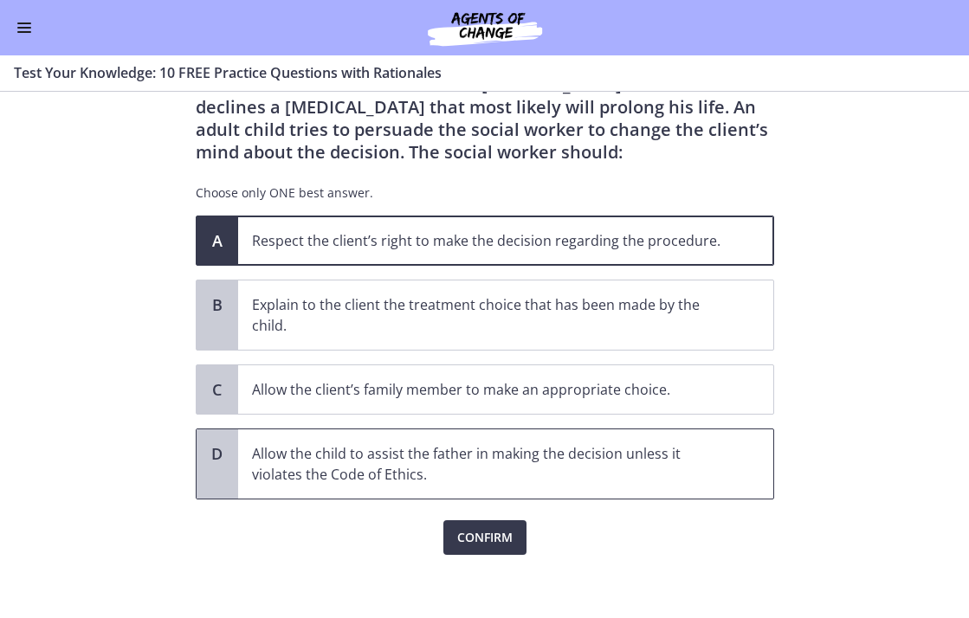
scroll to position [102, 0]
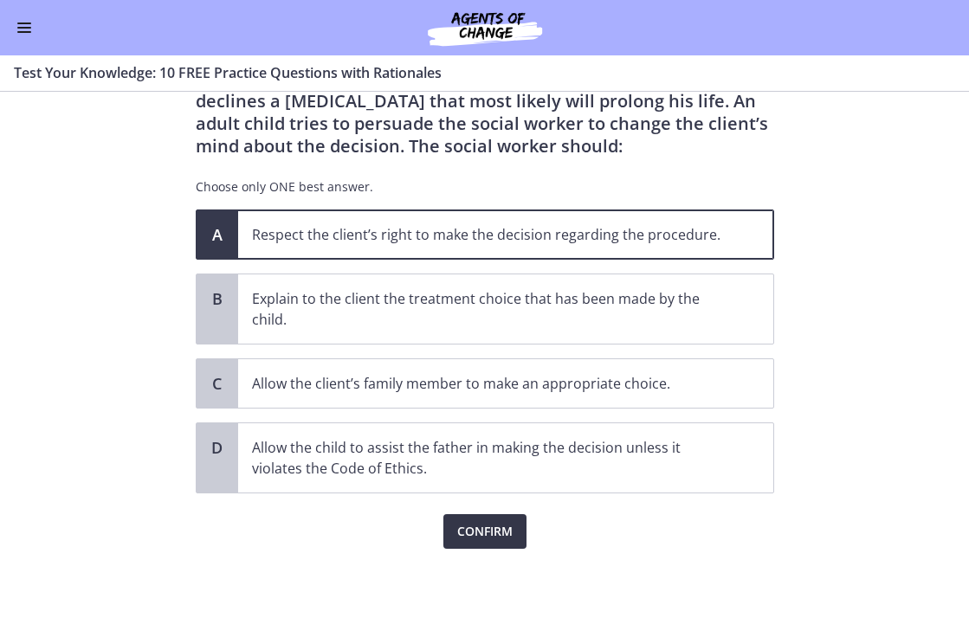
click at [447, 519] on button "Confirm" at bounding box center [484, 531] width 83 height 35
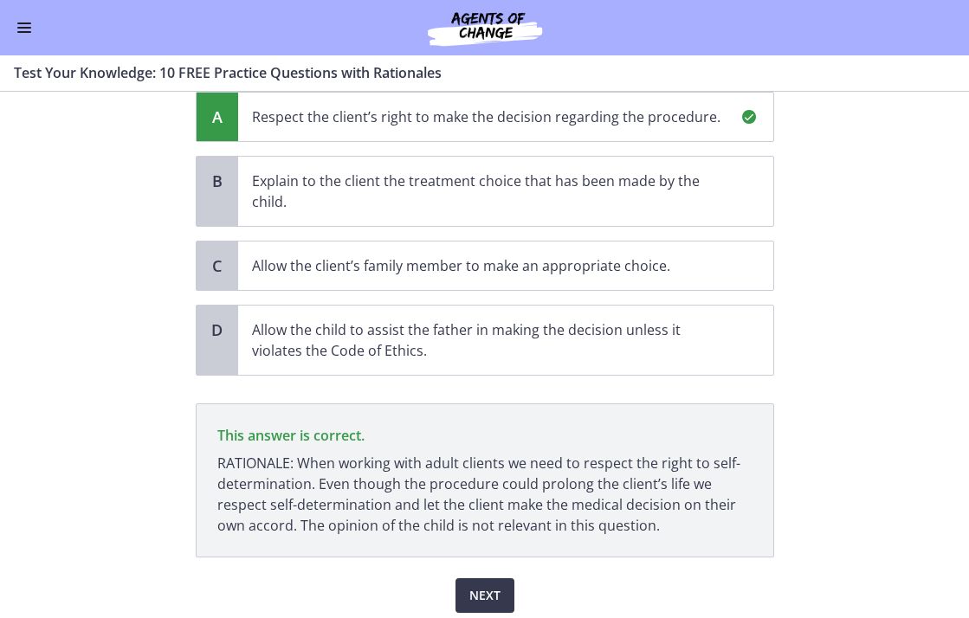
scroll to position [284, 0]
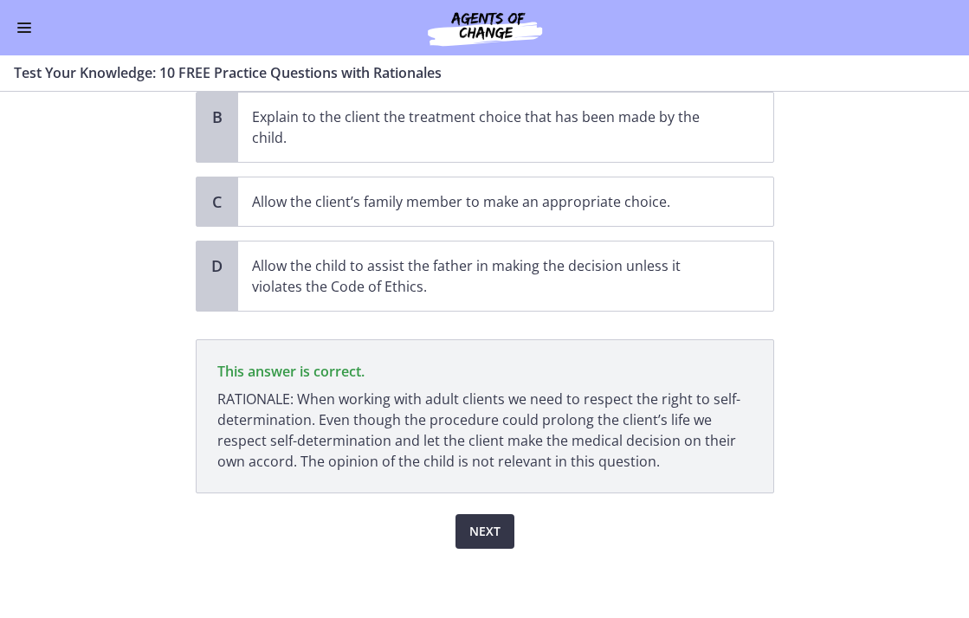
click at [461, 529] on button "Next" at bounding box center [485, 531] width 59 height 35
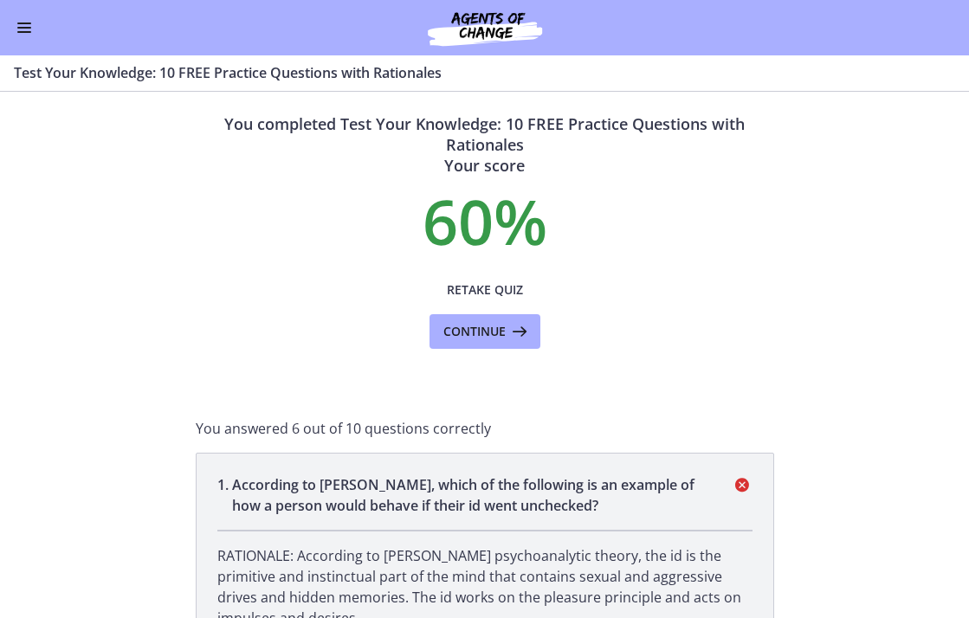
scroll to position [29, 0]
